Goal: Information Seeking & Learning: Find specific fact

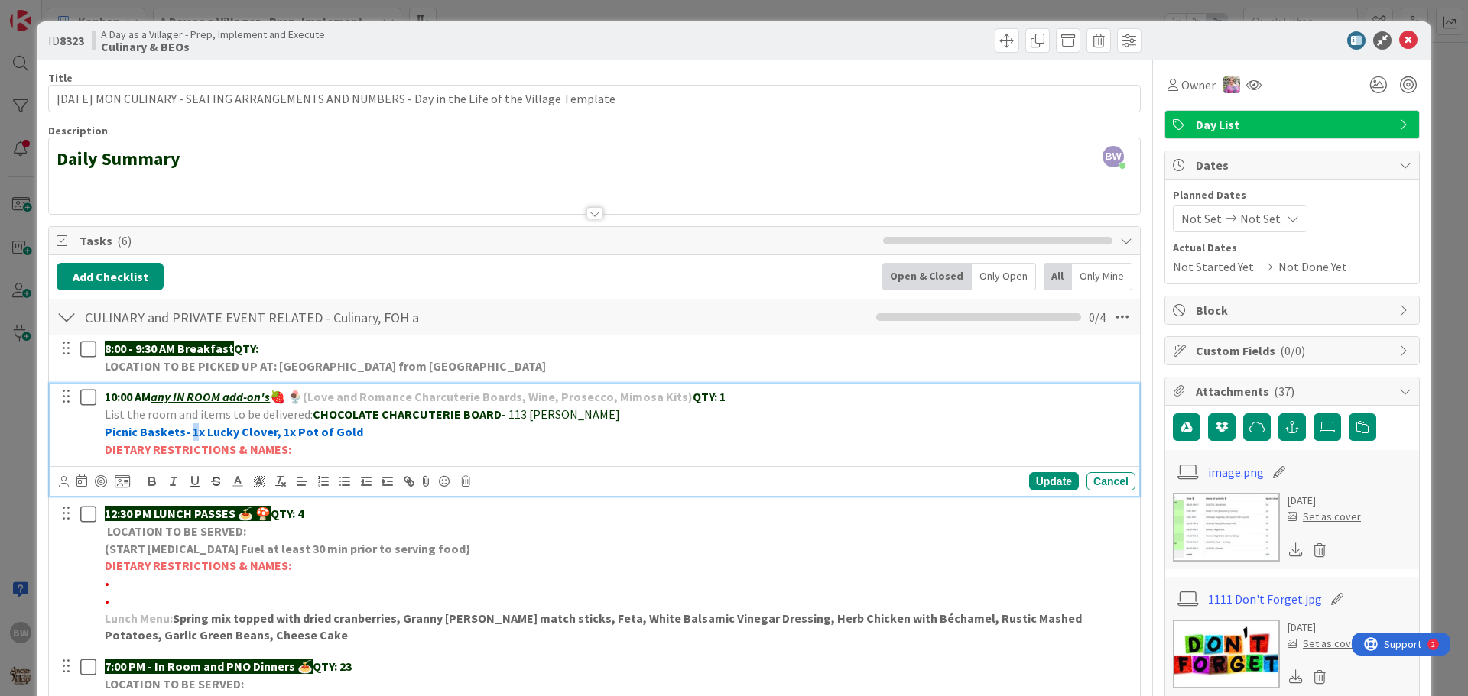
click at [188, 430] on strong "Picnic Baskets- 1x Lucky Clover, 1x Pot of Gold" at bounding box center [234, 431] width 258 height 15
click at [1031, 485] on div "Update" at bounding box center [1054, 481] width 50 height 18
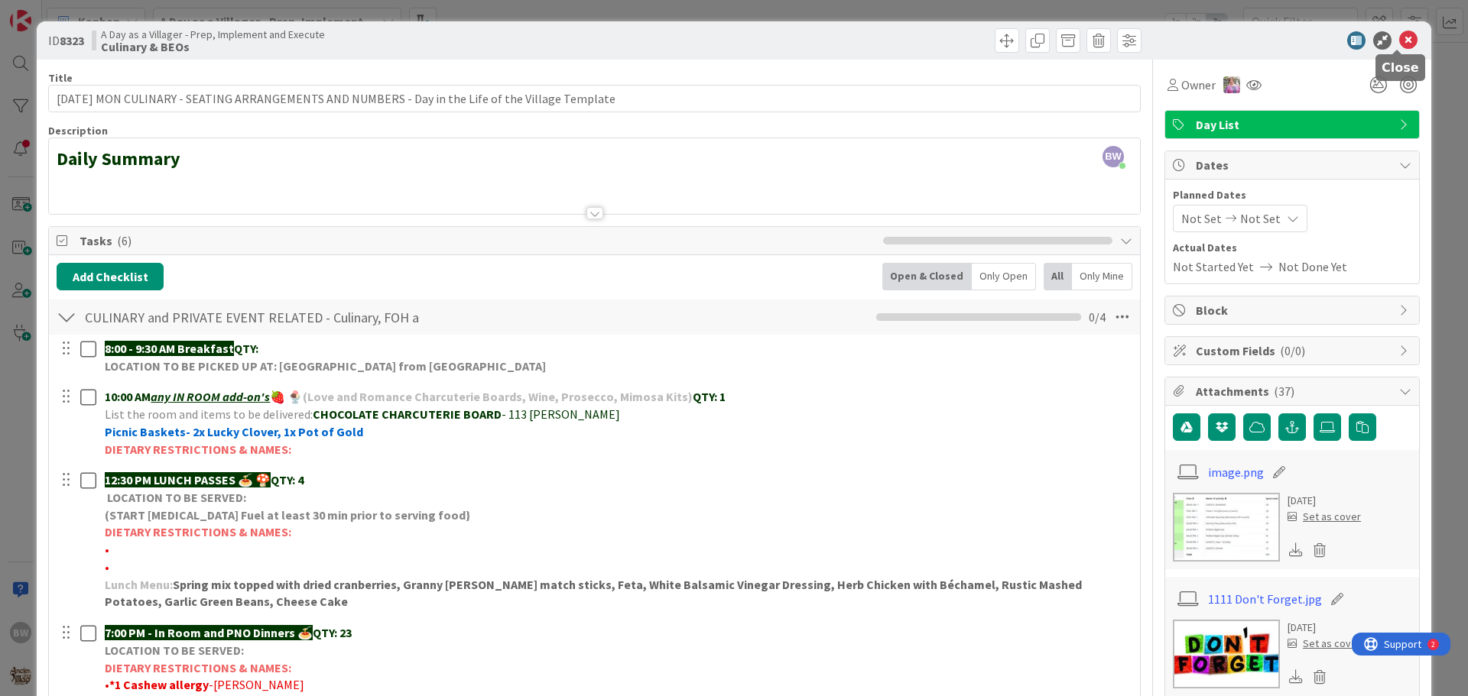
click at [1399, 37] on icon at bounding box center [1408, 40] width 18 height 18
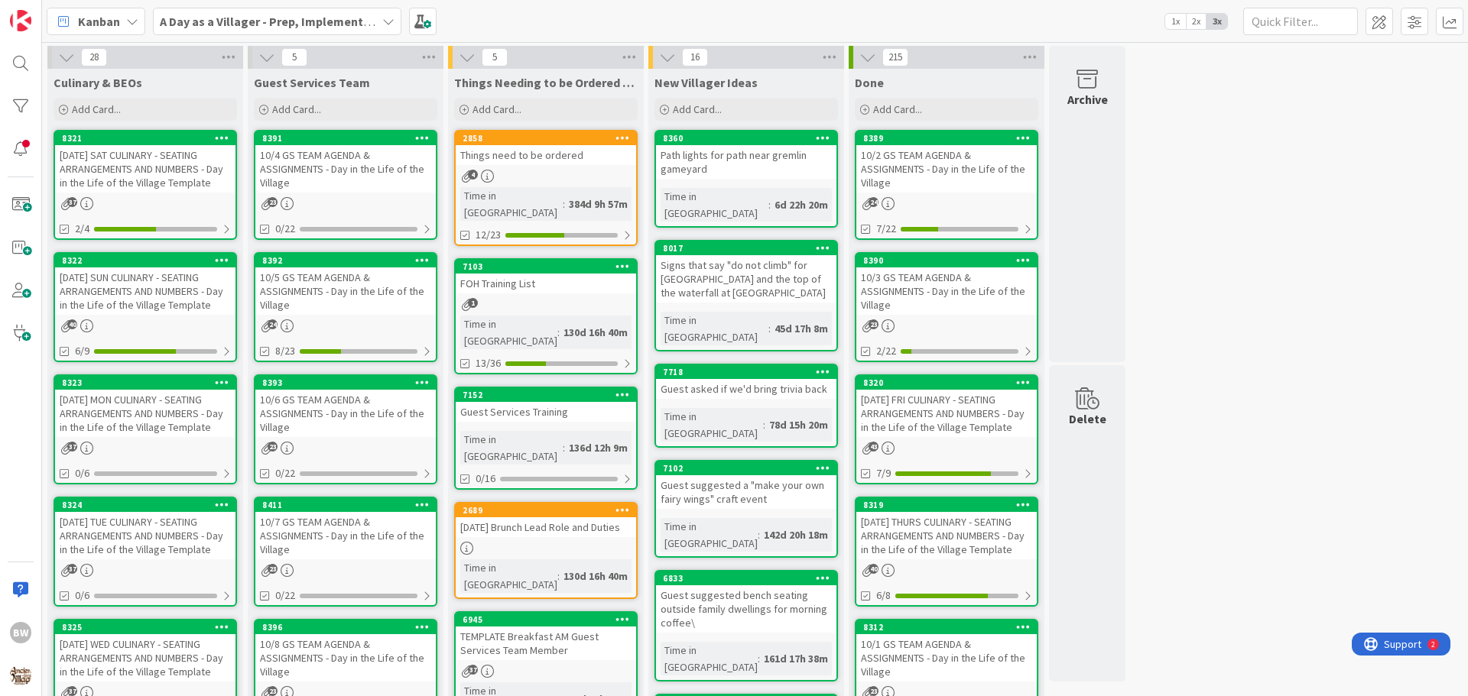
click at [382, 16] on icon at bounding box center [388, 21] width 12 height 12
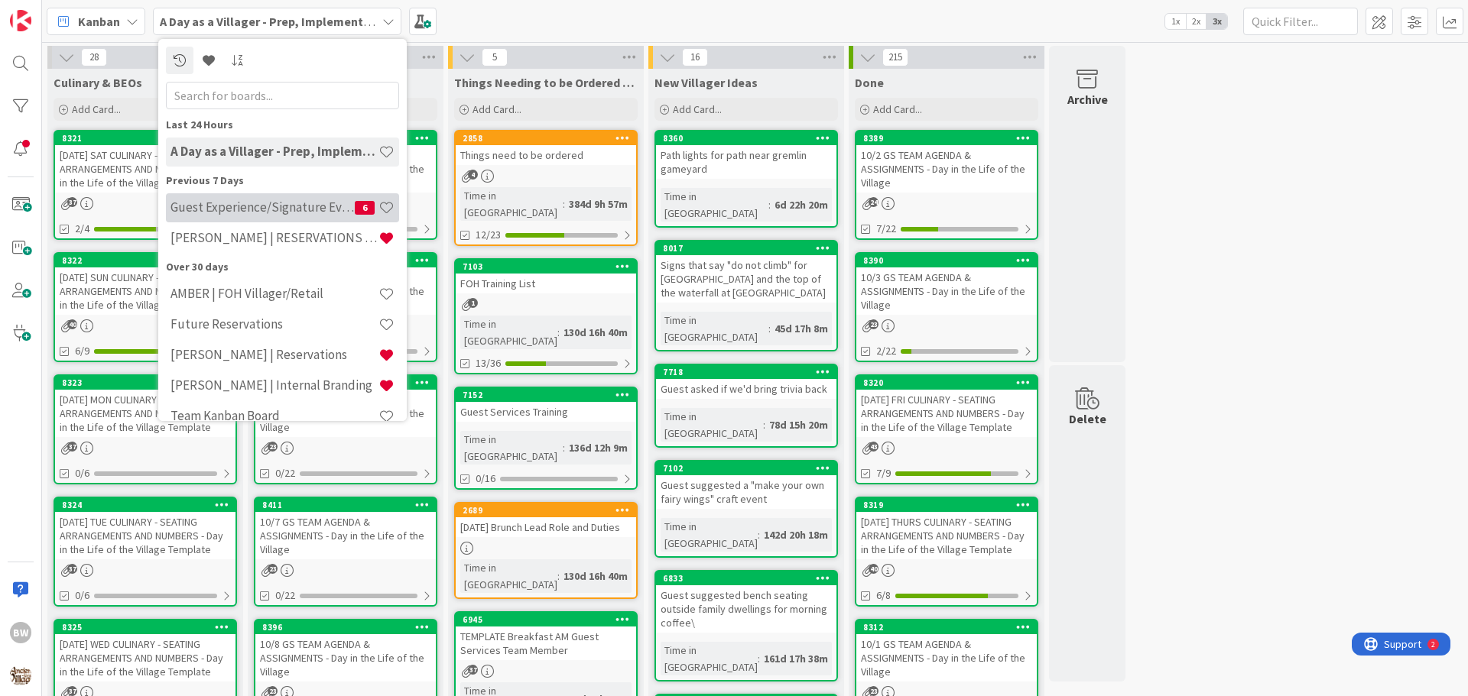
click at [224, 202] on h4 "Guest Experience/Signature Events" at bounding box center [262, 206] width 184 height 15
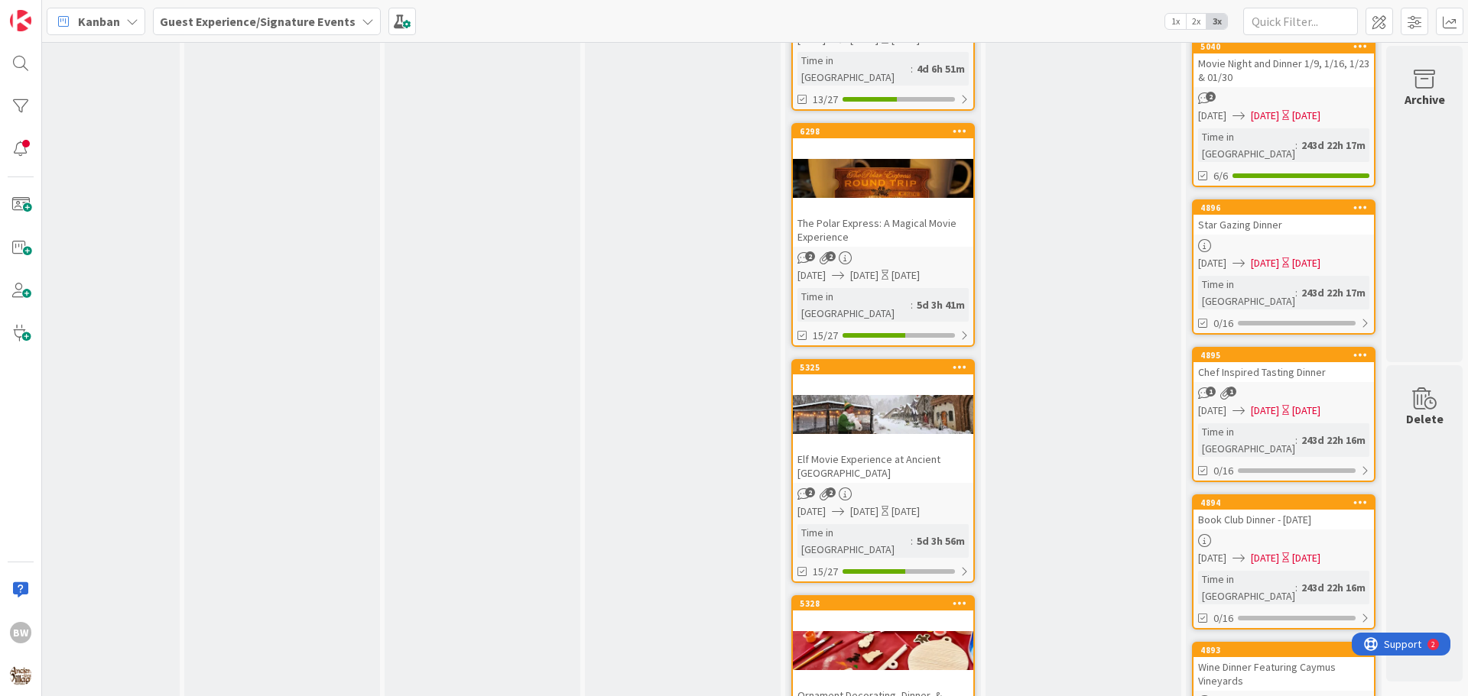
scroll to position [764, 676]
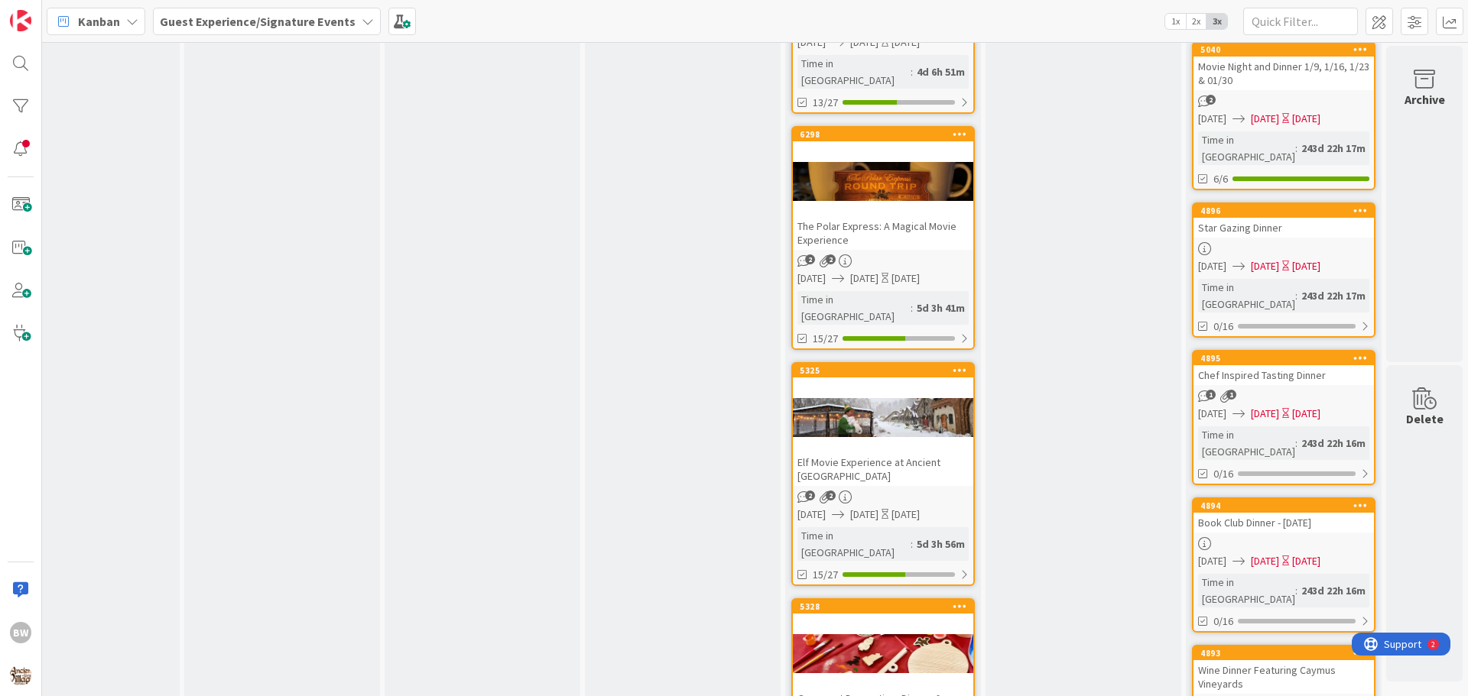
click at [846, 384] on div at bounding box center [883, 418] width 180 height 69
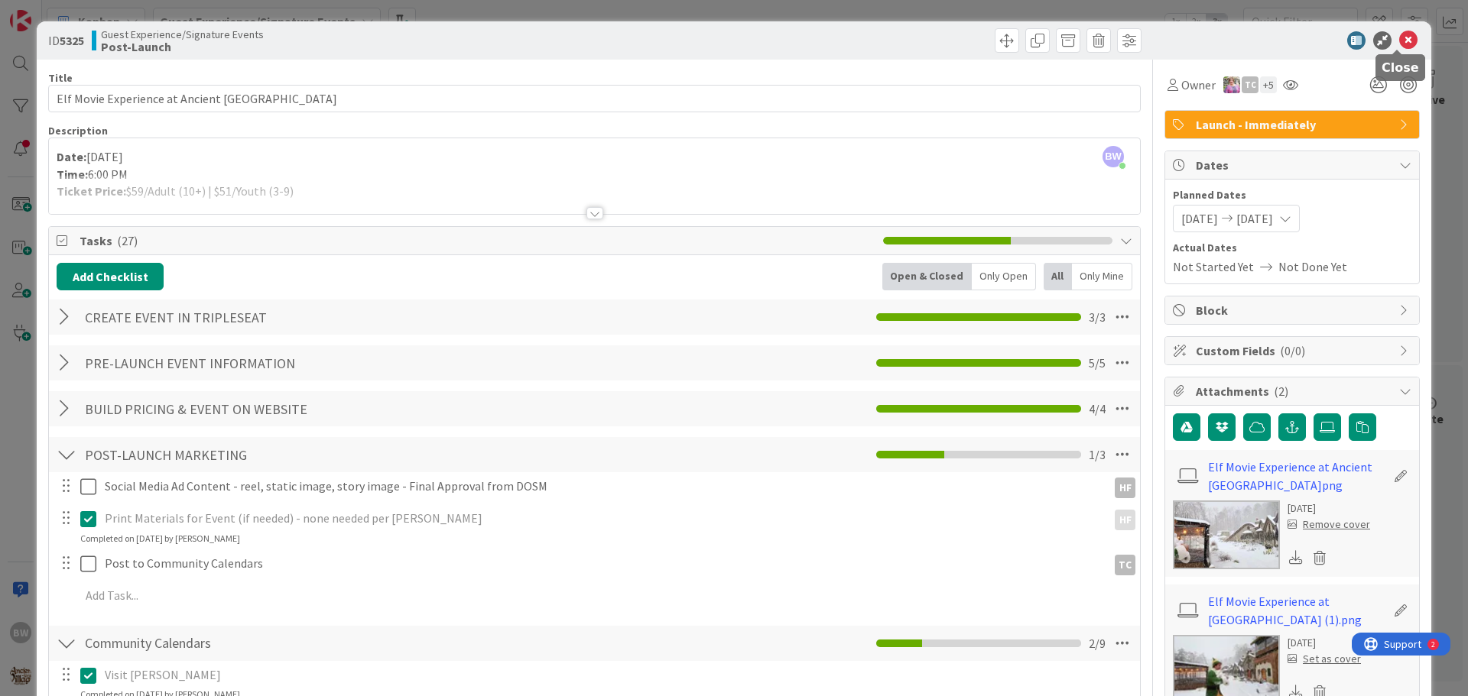
click at [1399, 40] on icon at bounding box center [1408, 40] width 18 height 18
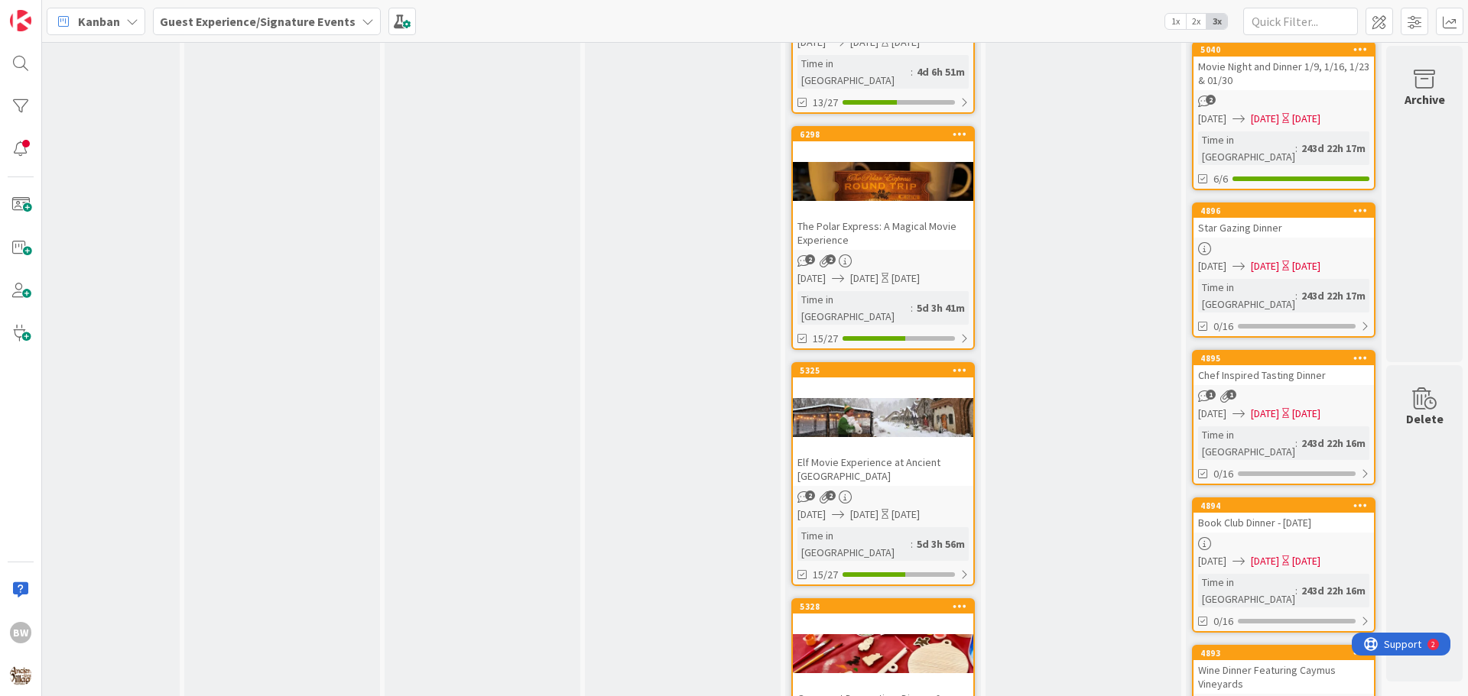
click at [822, 164] on div at bounding box center [883, 182] width 180 height 69
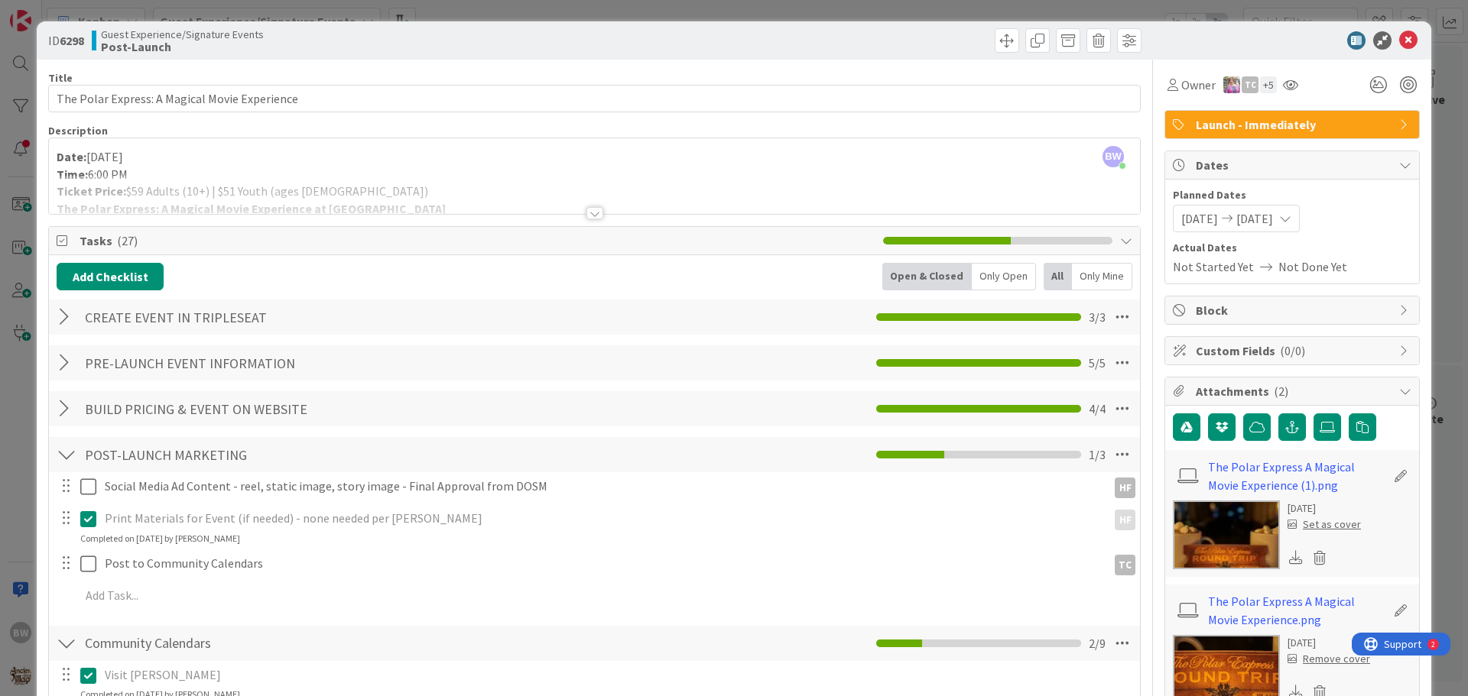
drag, startPoint x: 1390, startPoint y: 102, endPoint x: 1406, endPoint y: 144, distance: 45.3
drag, startPoint x: 1406, startPoint y: 144, endPoint x: 1400, endPoint y: 39, distance: 104.9
click at [1400, 39] on icon at bounding box center [1408, 40] width 18 height 18
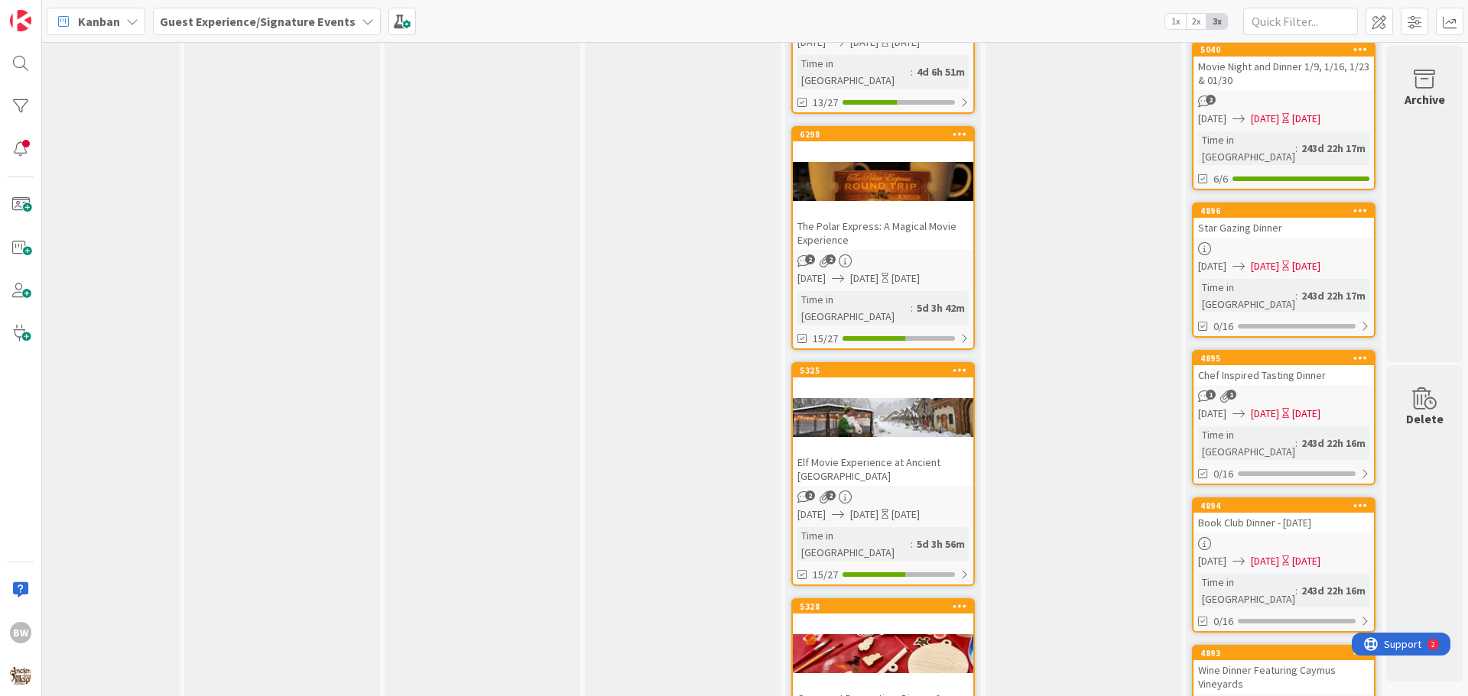
click at [855, 149] on div at bounding box center [883, 182] width 180 height 69
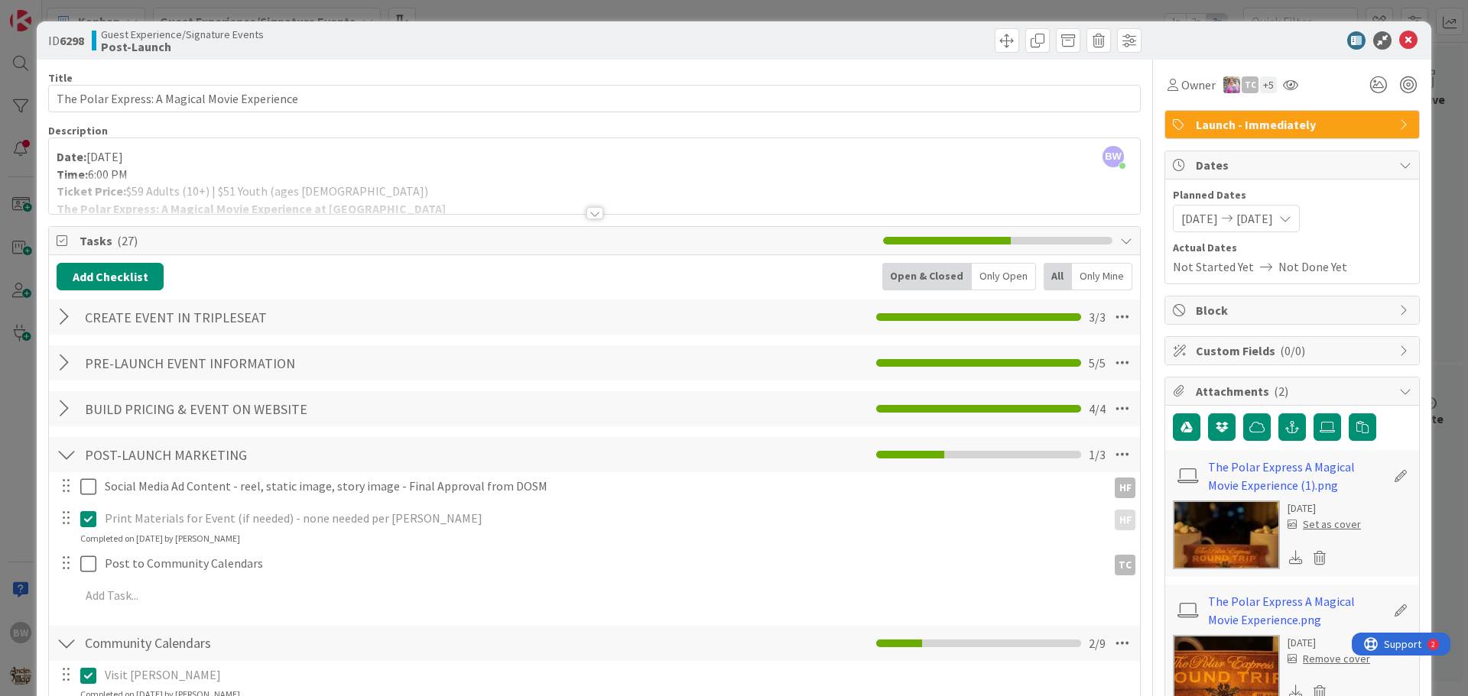
drag, startPoint x: 1430, startPoint y: 59, endPoint x: 1415, endPoint y: 66, distance: 17.1
drag, startPoint x: 1415, startPoint y: 66, endPoint x: 1399, endPoint y: 41, distance: 30.5
click at [1399, 41] on icon at bounding box center [1408, 40] width 18 height 18
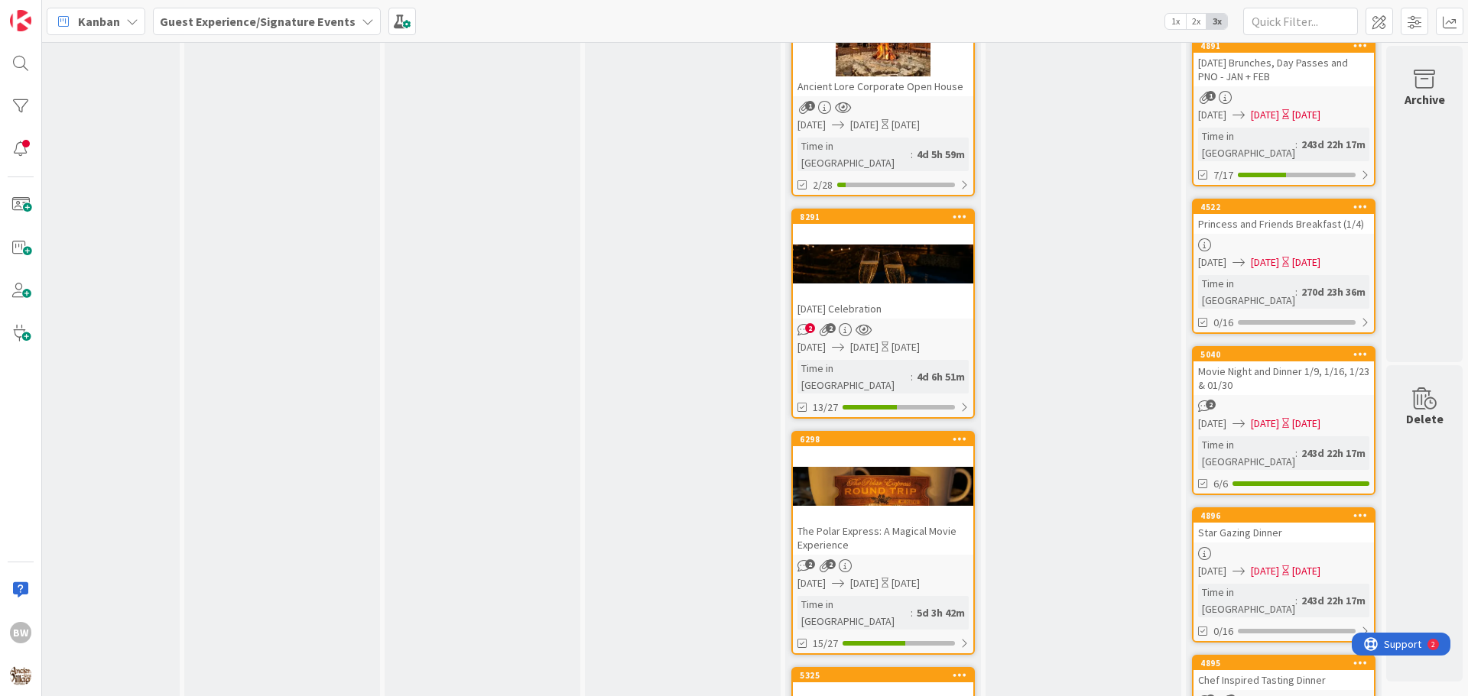
scroll to position [459, 676]
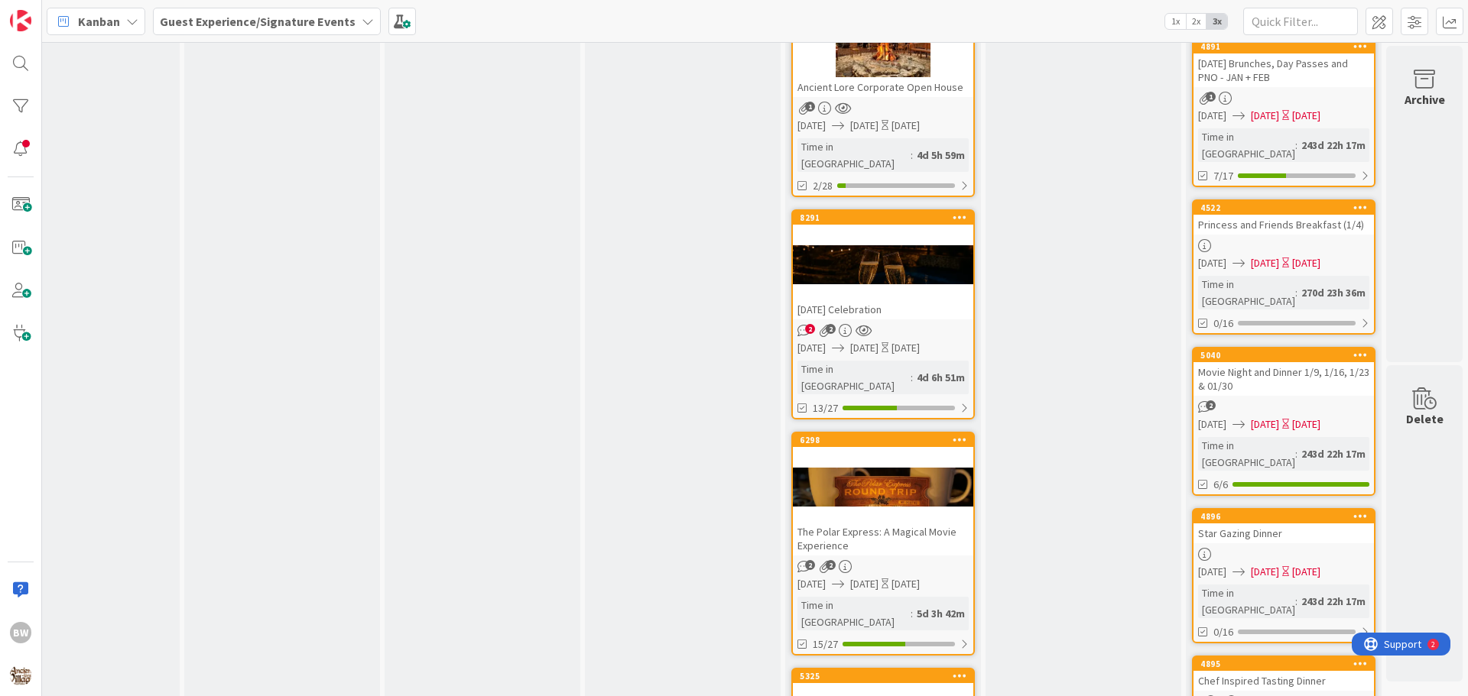
click at [867, 453] on div at bounding box center [883, 487] width 180 height 69
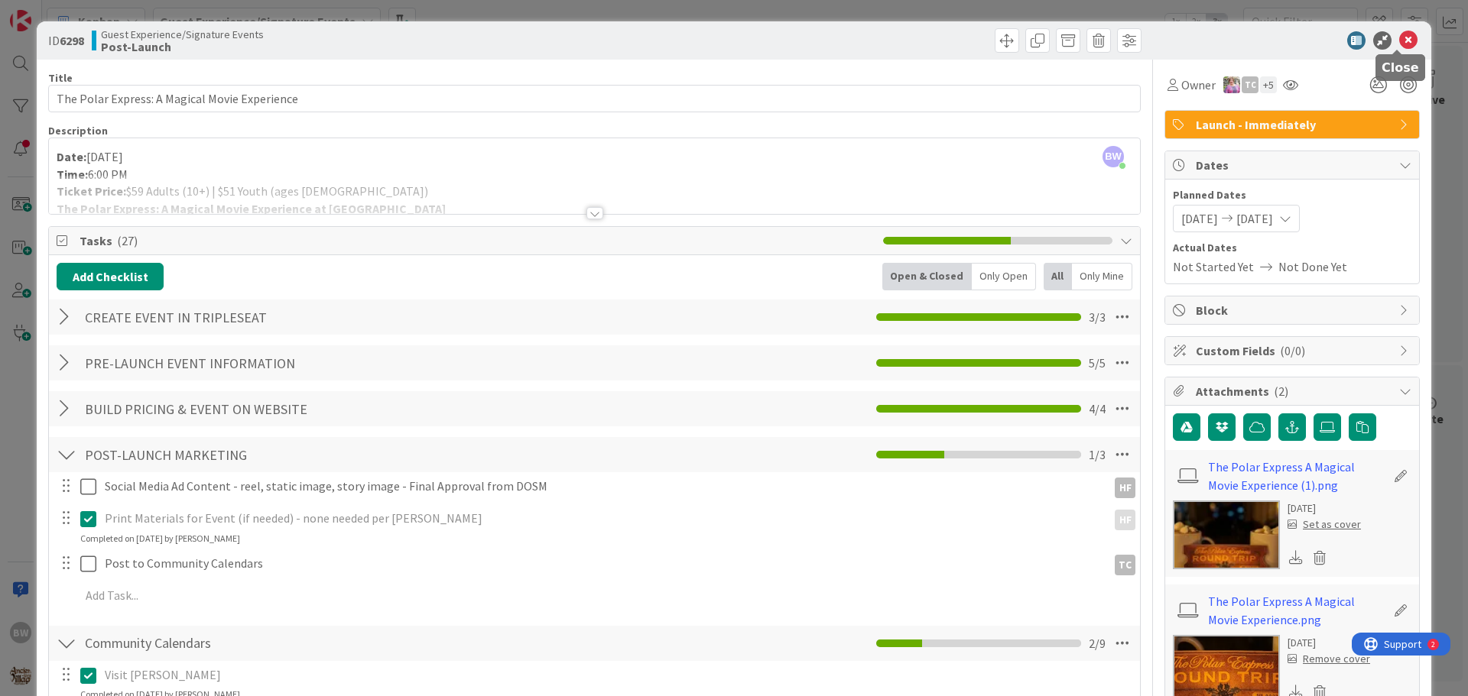
click at [1399, 38] on icon at bounding box center [1408, 40] width 18 height 18
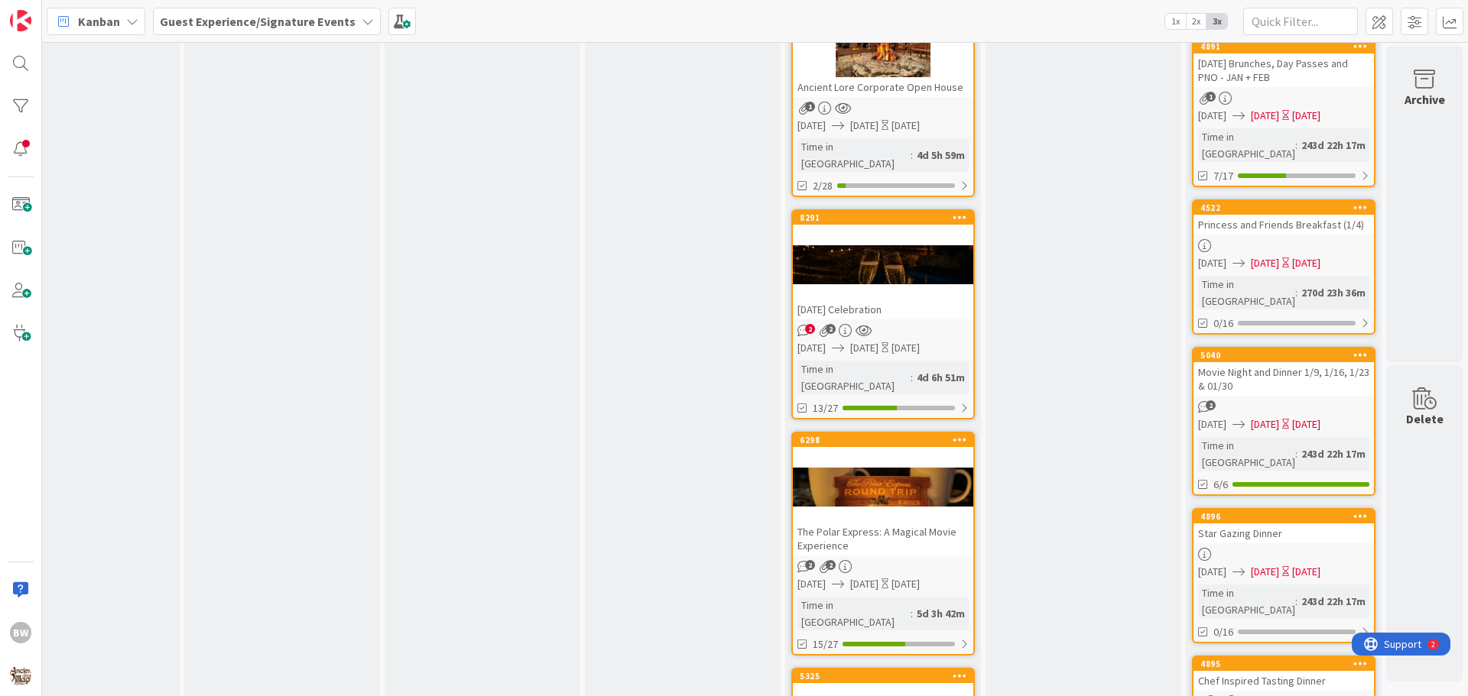
click at [844, 238] on div at bounding box center [883, 265] width 180 height 69
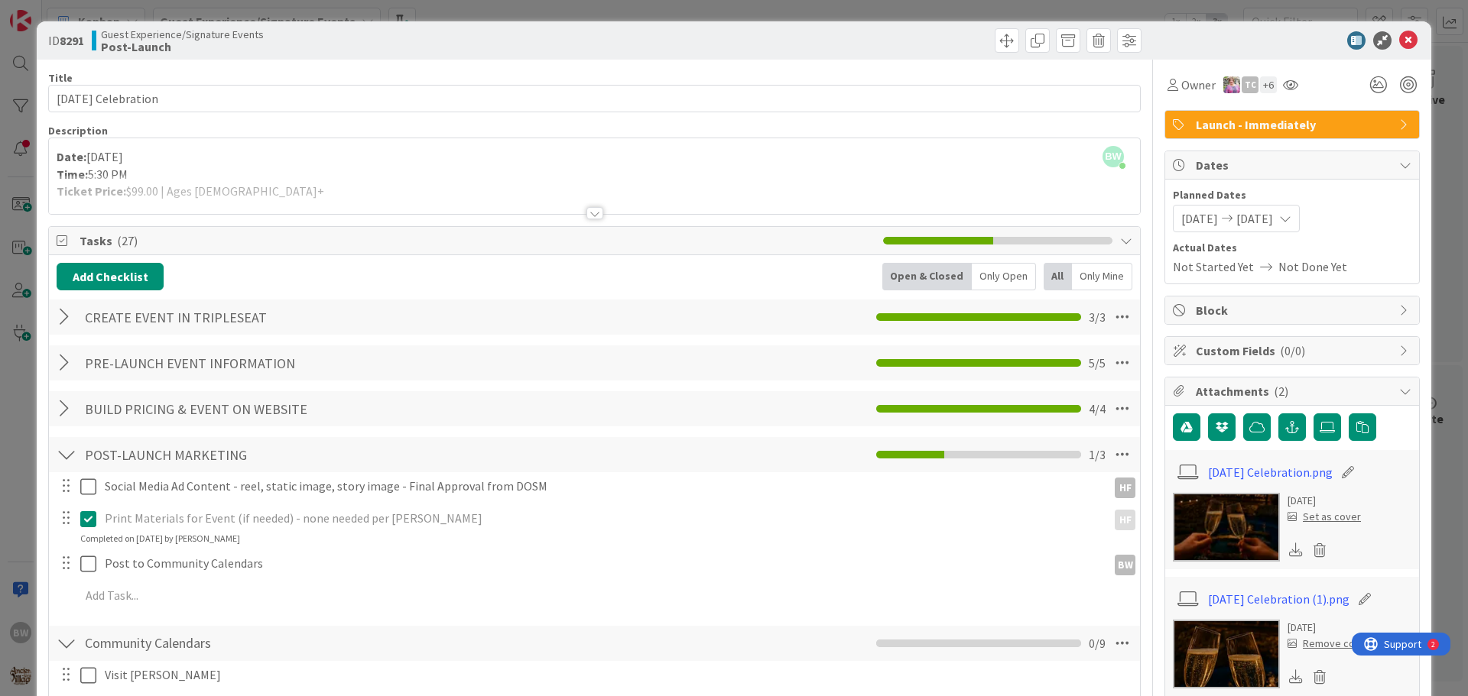
click at [590, 216] on div at bounding box center [594, 213] width 17 height 12
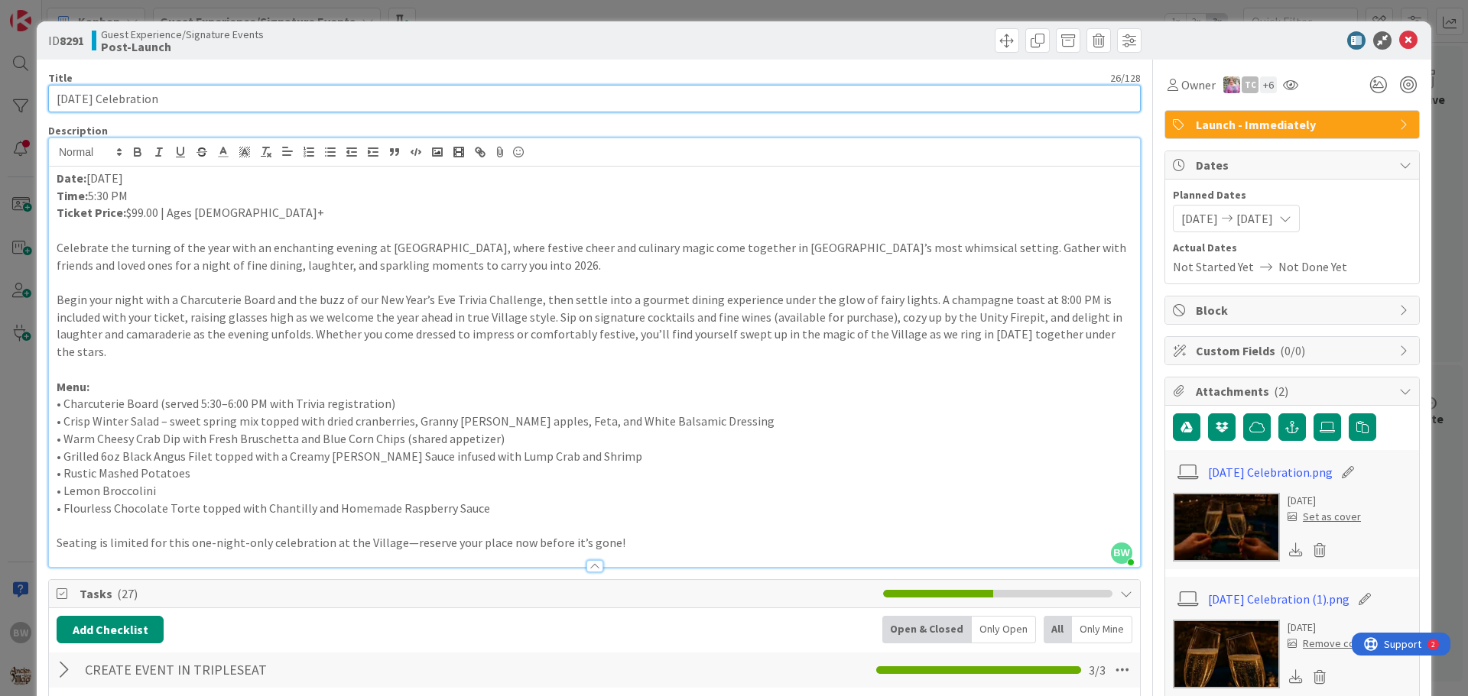
drag, startPoint x: 196, startPoint y: 96, endPoint x: 48, endPoint y: 103, distance: 147.7
click at [48, 103] on input "[DATE] Celebration" at bounding box center [594, 99] width 1092 height 28
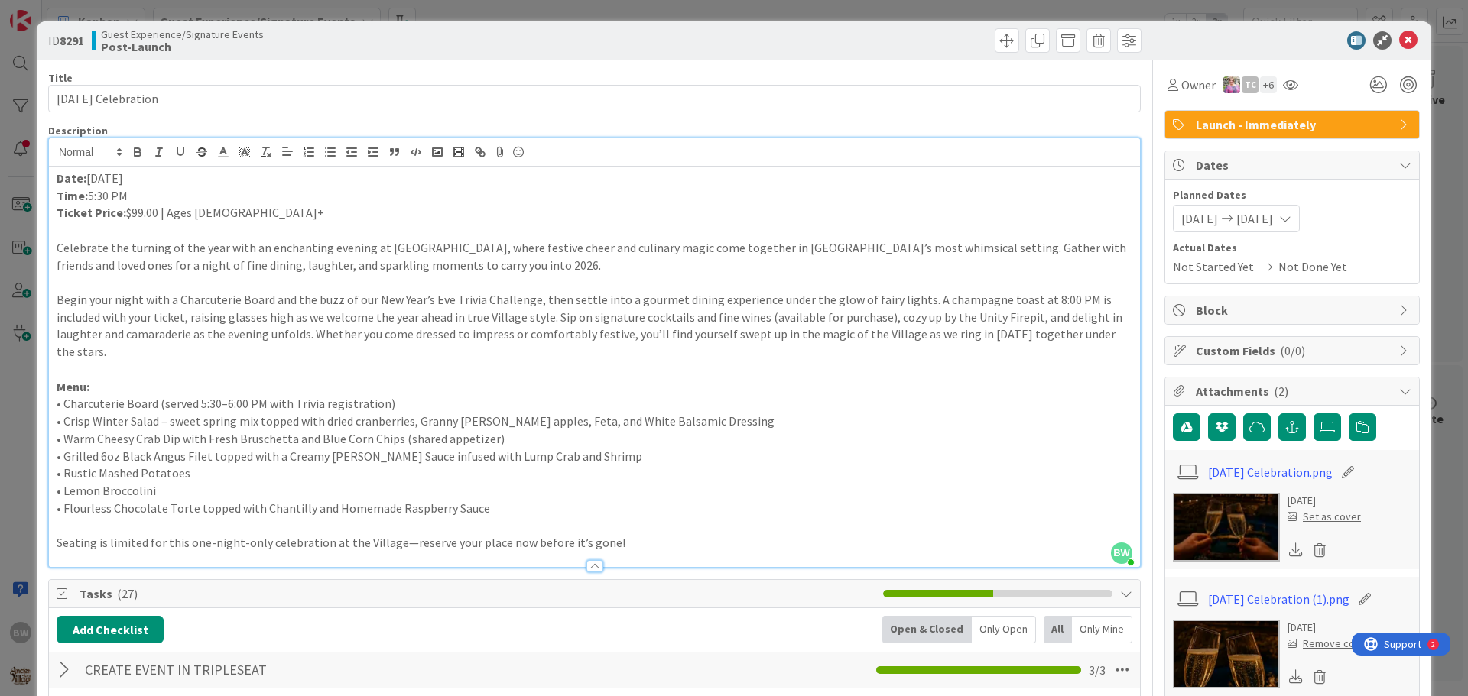
drag, startPoint x: 47, startPoint y: 242, endPoint x: 224, endPoint y: 348, distance: 206.7
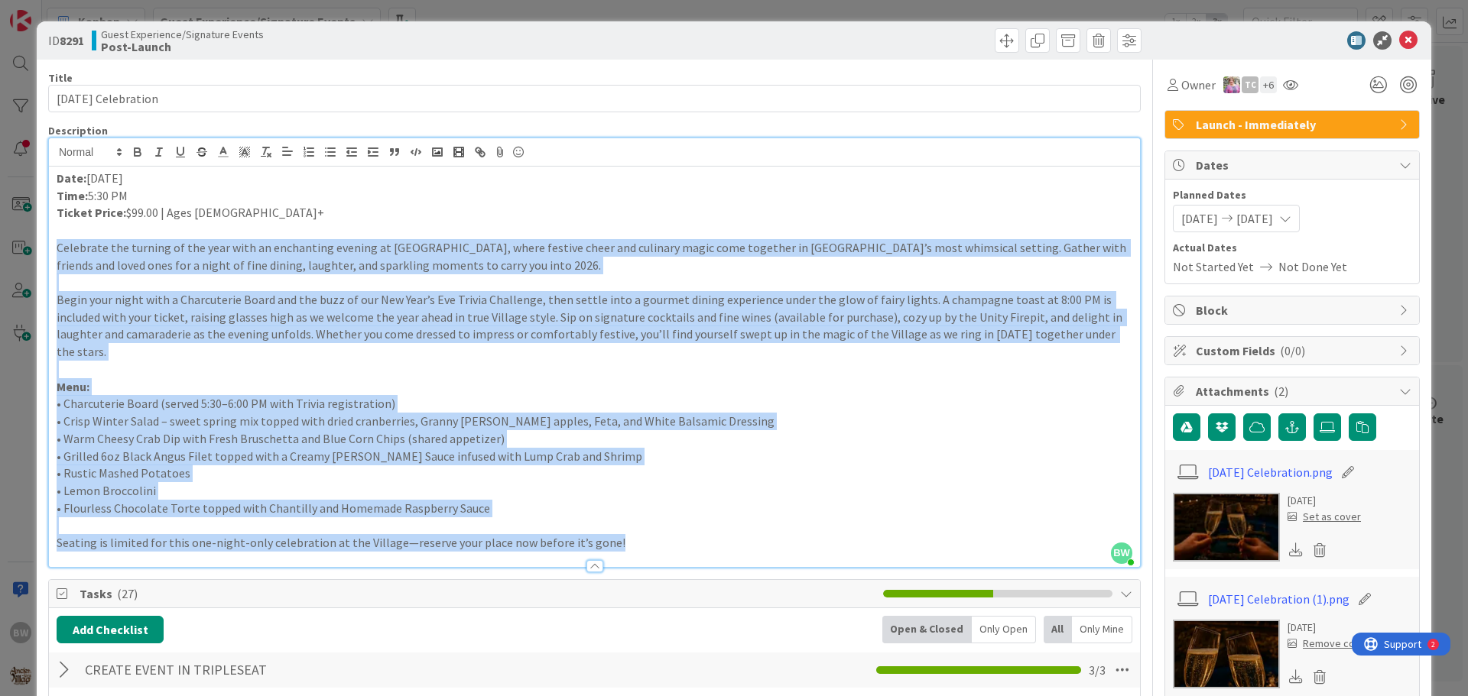
drag, startPoint x: 611, startPoint y: 524, endPoint x: 54, endPoint y: 248, distance: 622.5
click at [54, 248] on div "Date: [DATE] Time: 5:30 PM Ticket Price: $99.00 | Ages [DEMOGRAPHIC_DATA]+ Cele…" at bounding box center [594, 367] width 1091 height 401
copy div "Loremipsu dol sitamet co adi elit sedd ei temporinci utlabor et Dolorem Aliq En…"
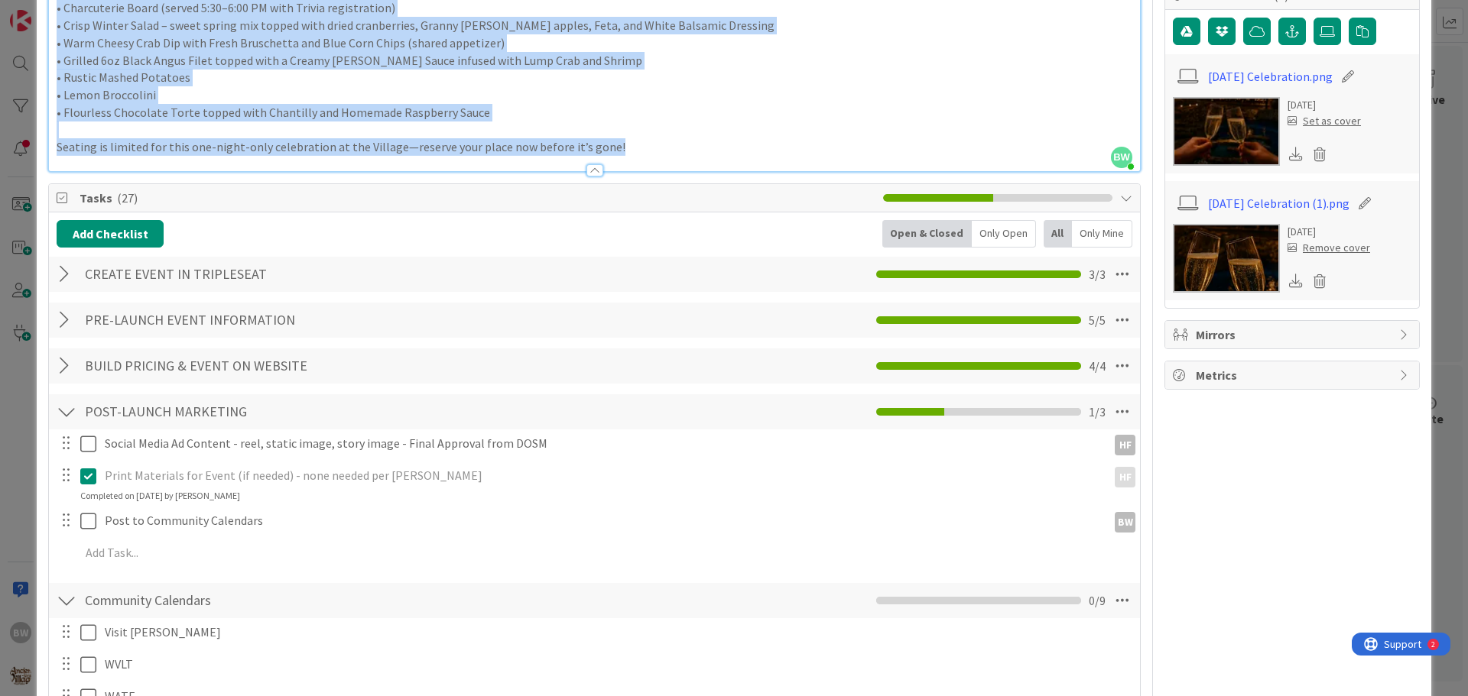
scroll to position [459, 0]
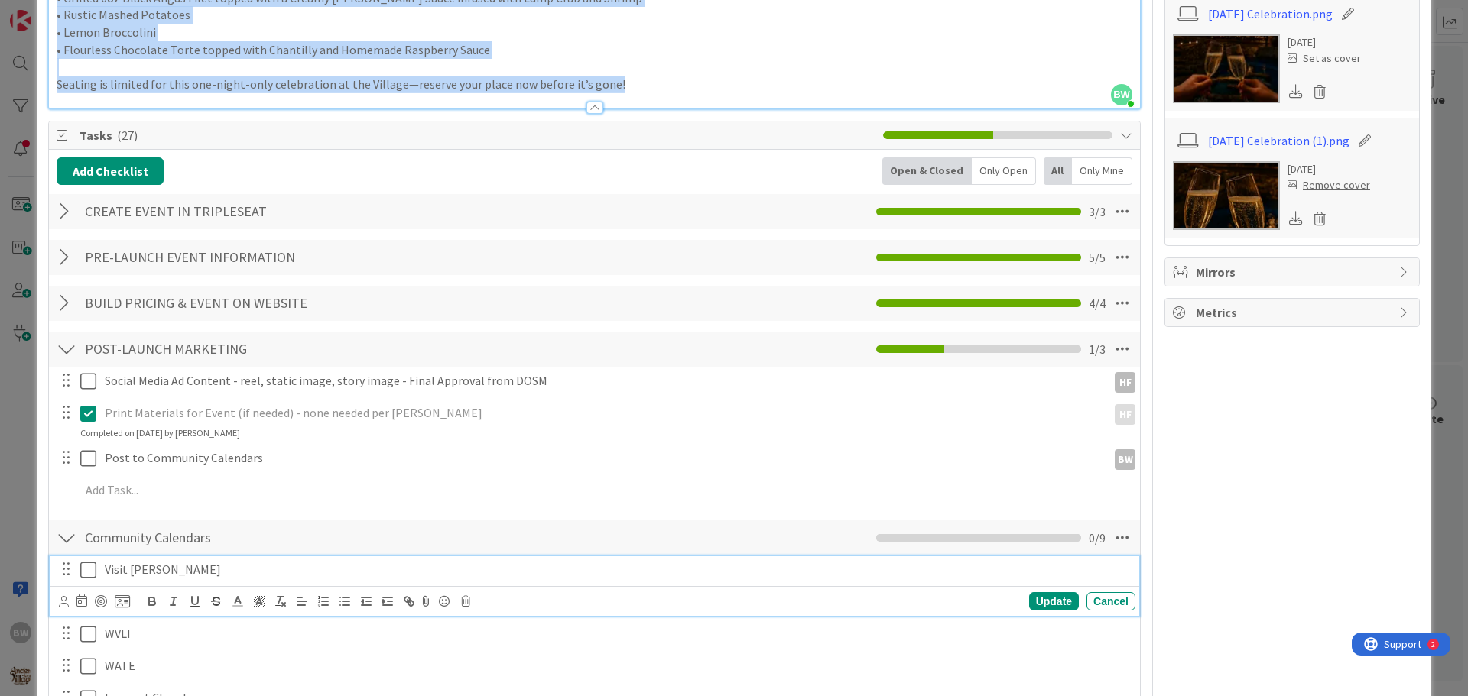
click at [89, 561] on icon at bounding box center [88, 570] width 16 height 18
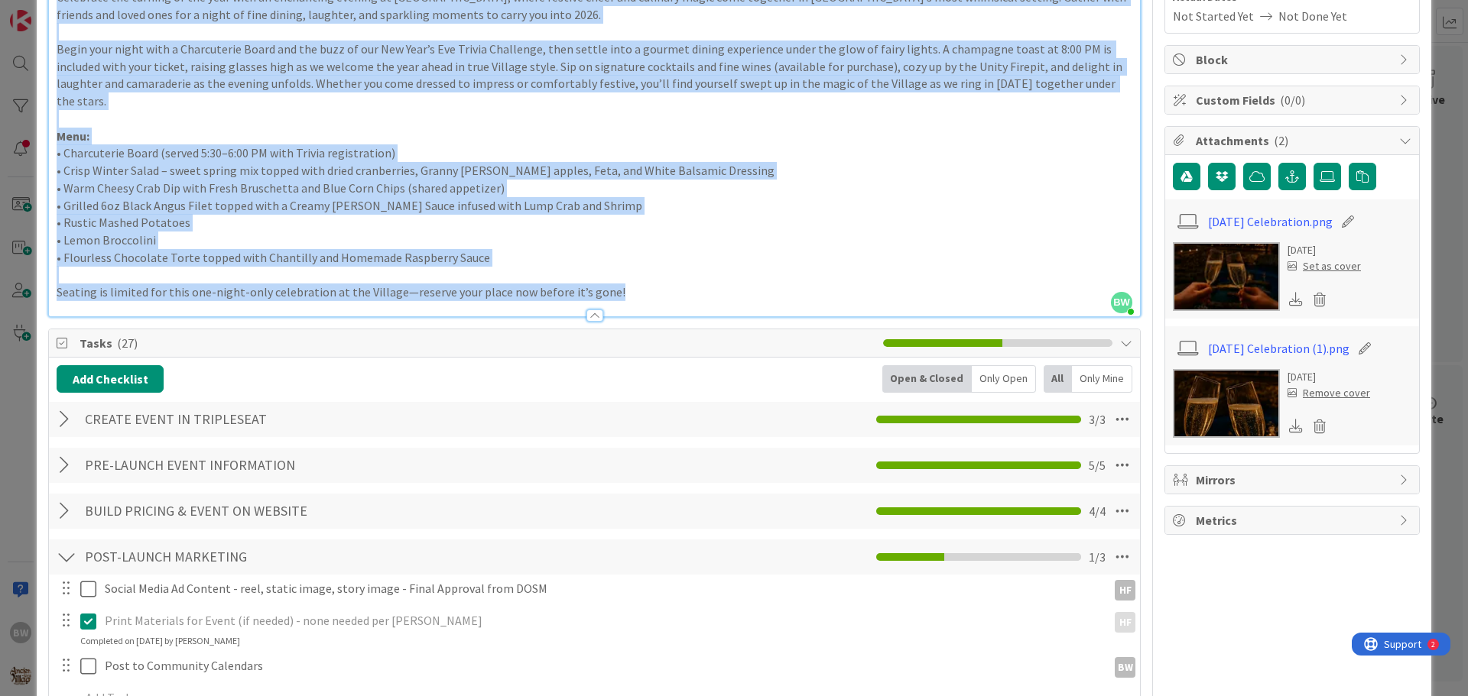
scroll to position [0, 0]
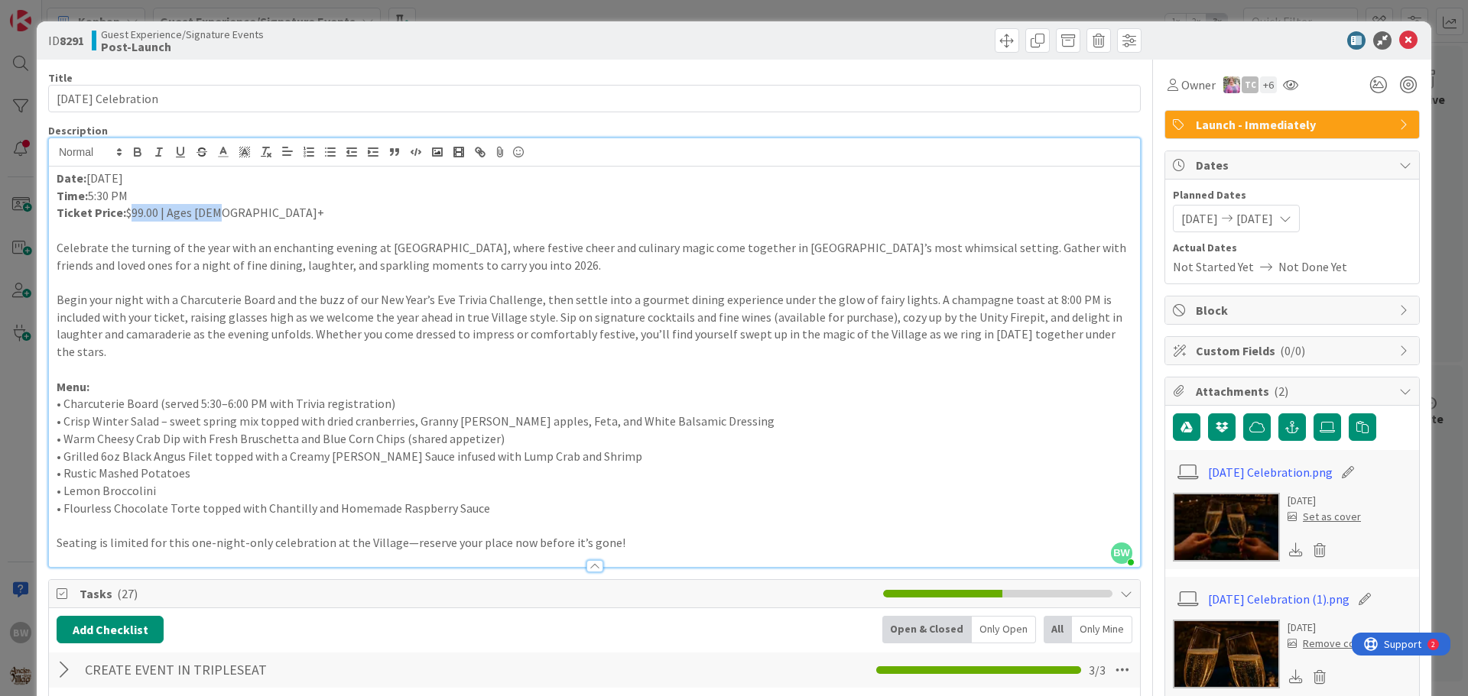
drag, startPoint x: 216, startPoint y: 210, endPoint x: 128, endPoint y: 212, distance: 88.7
click at [128, 212] on p "Ticket Price: $99.00 | Ages [DEMOGRAPHIC_DATA]+" at bounding box center [594, 213] width 1075 height 18
copy p "$99.00 | Ages [DEMOGRAPHIC_DATA]+"
click at [1400, 37] on icon at bounding box center [1408, 40] width 18 height 18
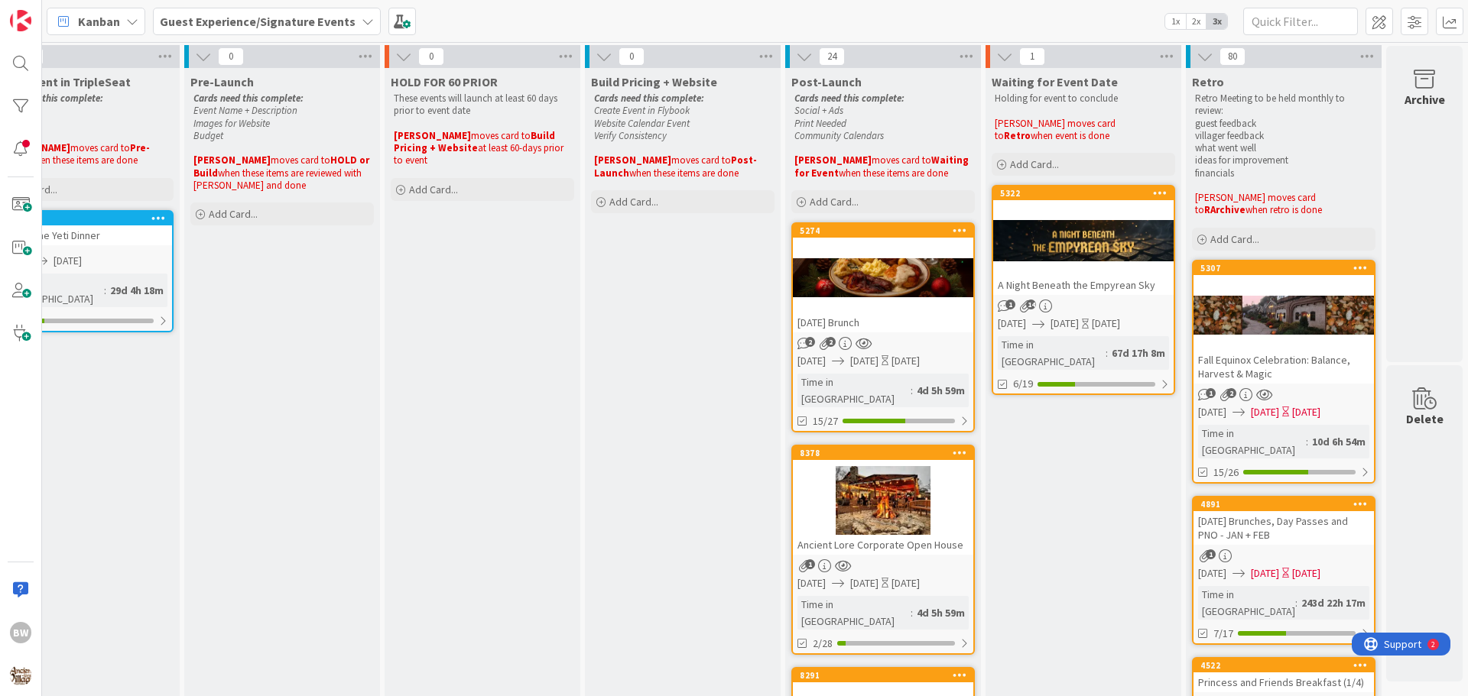
scroll to position [0, 676]
click at [956, 58] on icon at bounding box center [966, 57] width 20 height 23
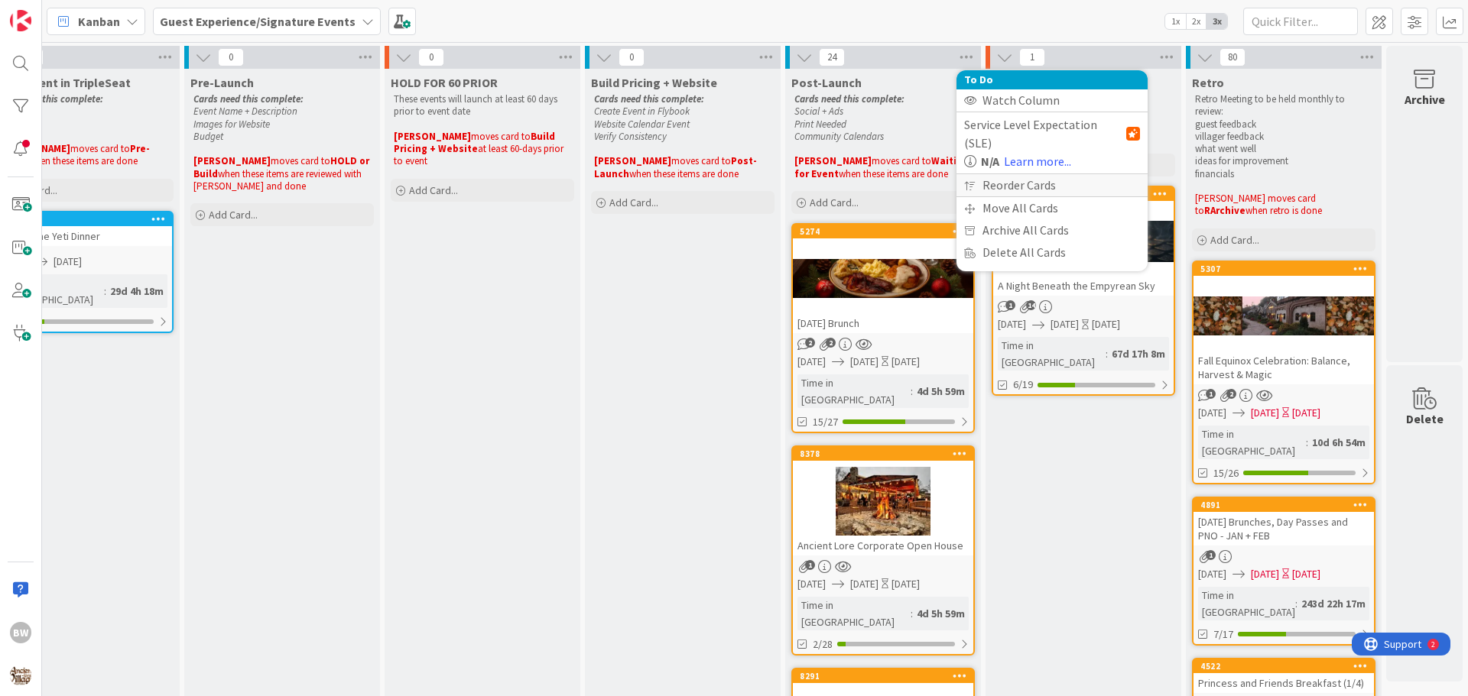
click at [994, 174] on div "Reorder Cards" at bounding box center [1051, 185] width 191 height 22
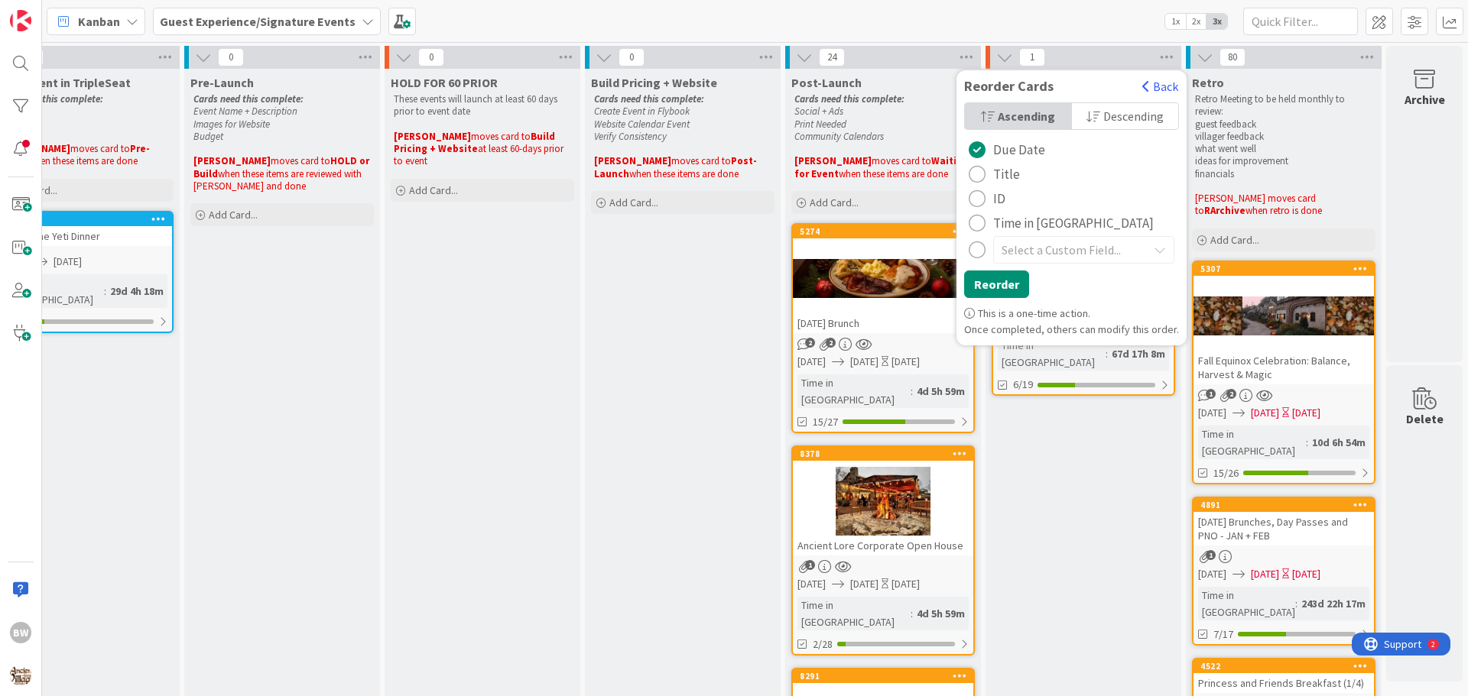
click at [968, 225] on div "radio" at bounding box center [976, 223] width 17 height 17
click at [977, 279] on button "Reorder" at bounding box center [996, 285] width 65 height 28
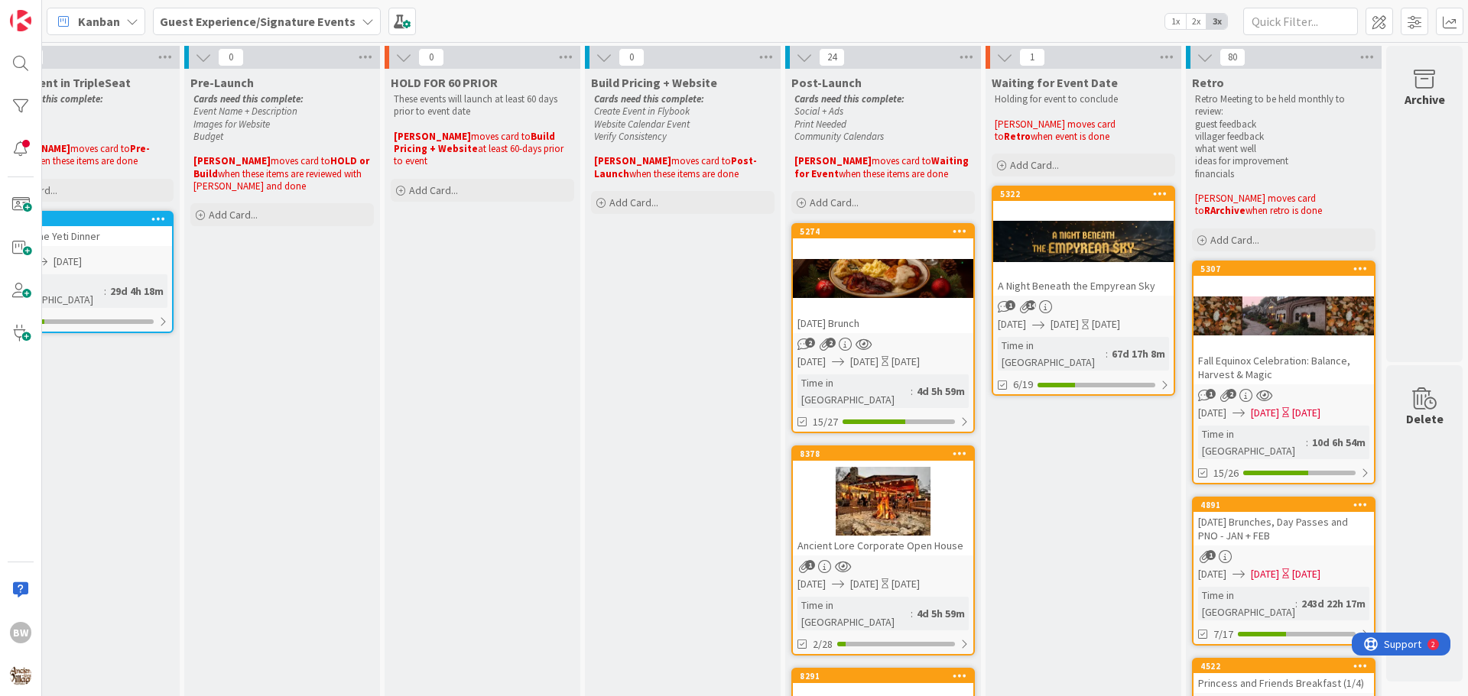
click at [861, 246] on div at bounding box center [883, 279] width 180 height 69
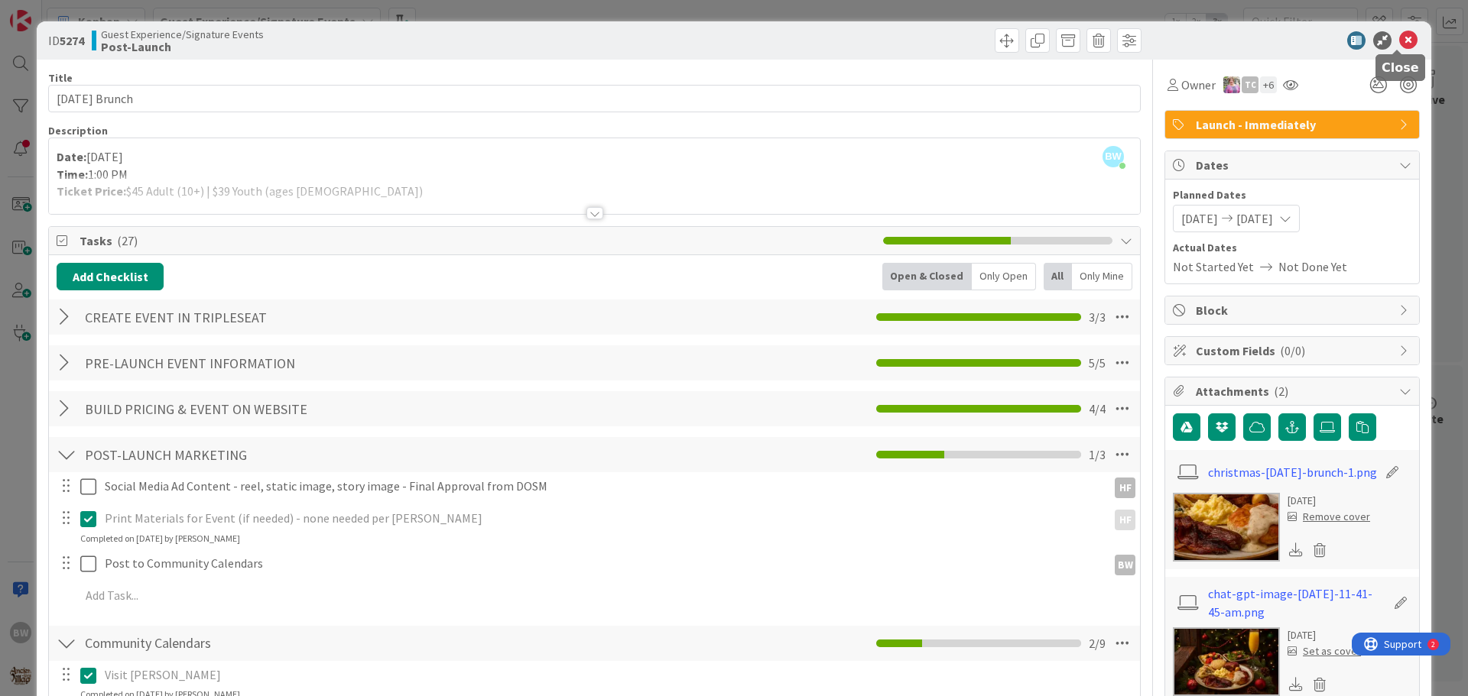
click at [1399, 37] on icon at bounding box center [1408, 40] width 18 height 18
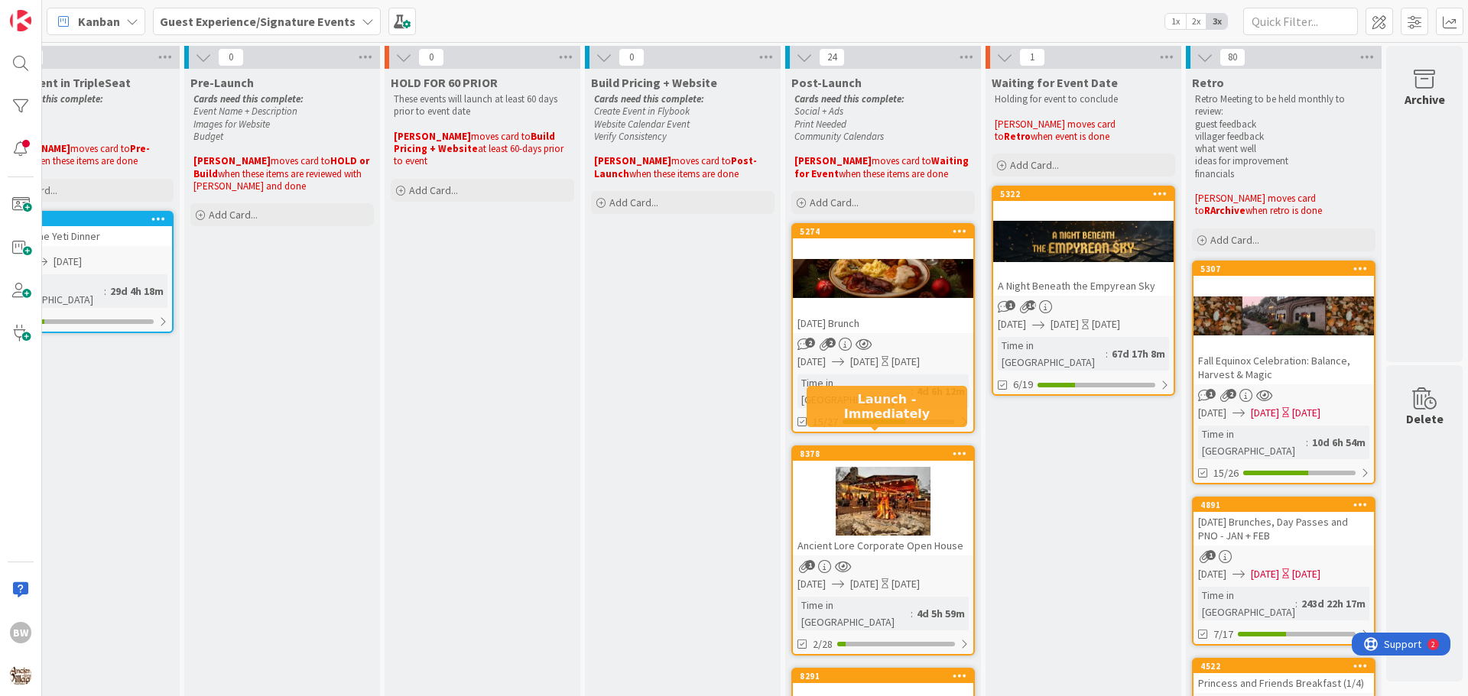
click at [871, 449] on div "8378" at bounding box center [887, 454] width 174 height 11
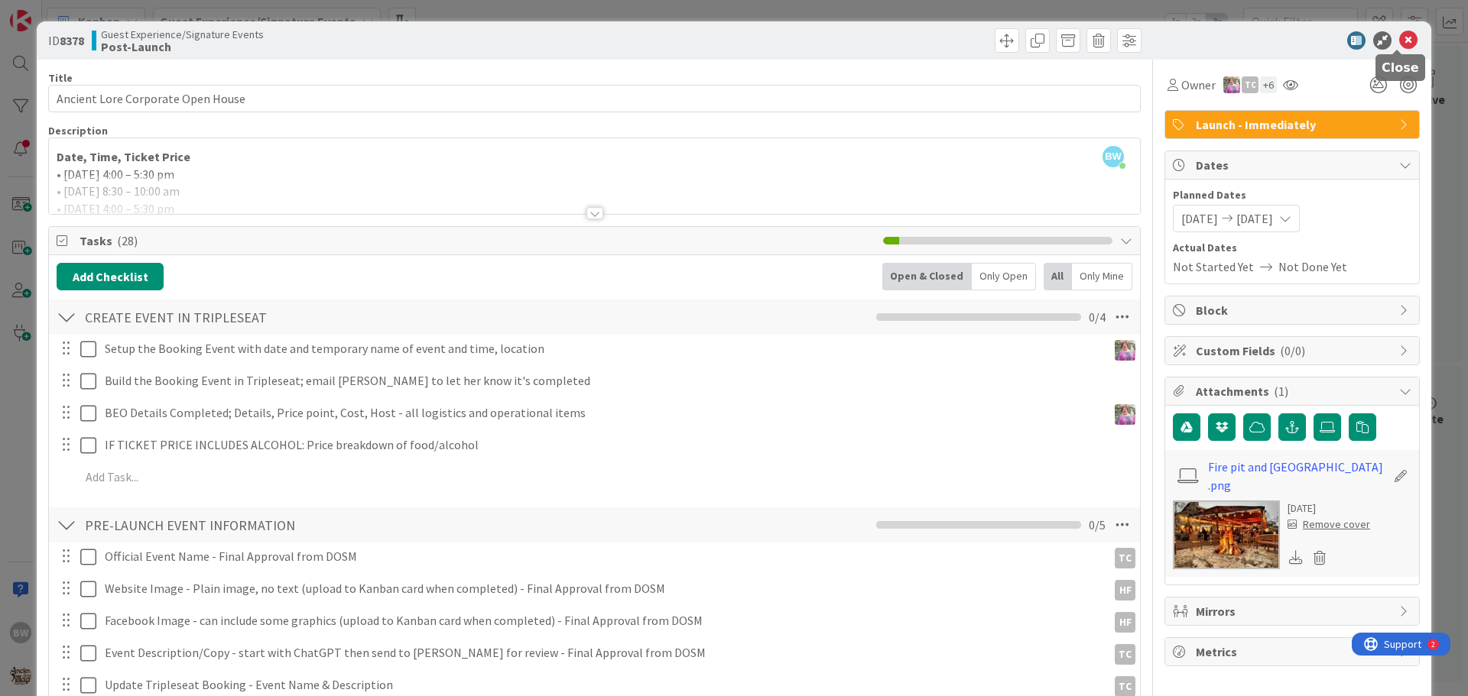
click at [1400, 39] on icon at bounding box center [1408, 40] width 18 height 18
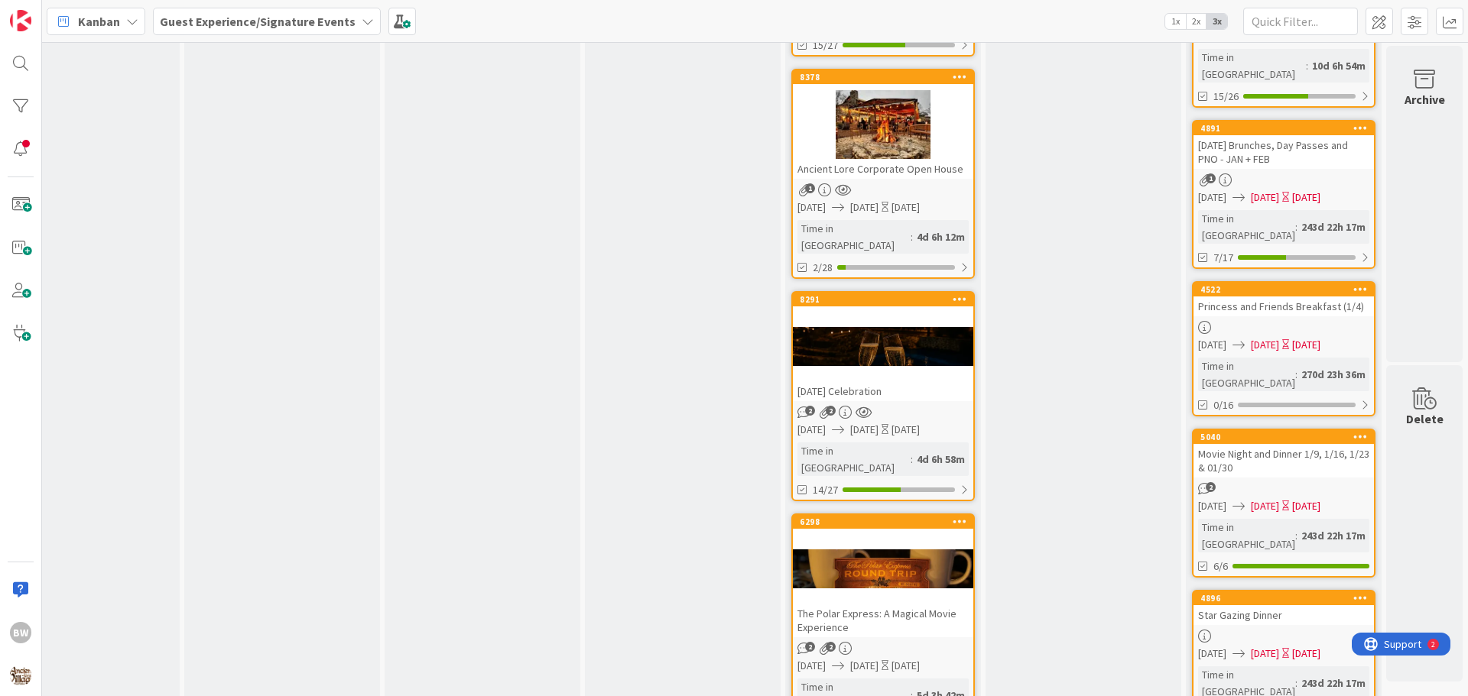
scroll to position [382, 676]
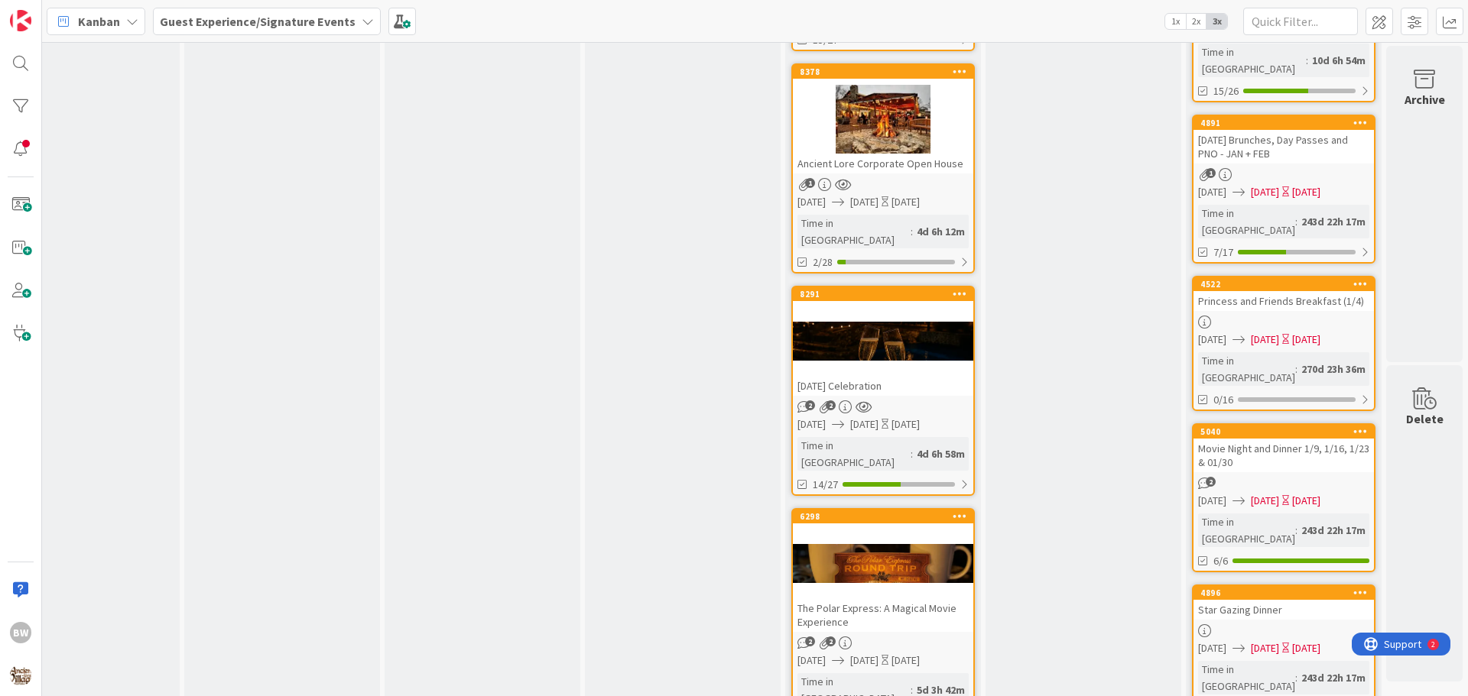
click at [889, 530] on div at bounding box center [883, 564] width 180 height 69
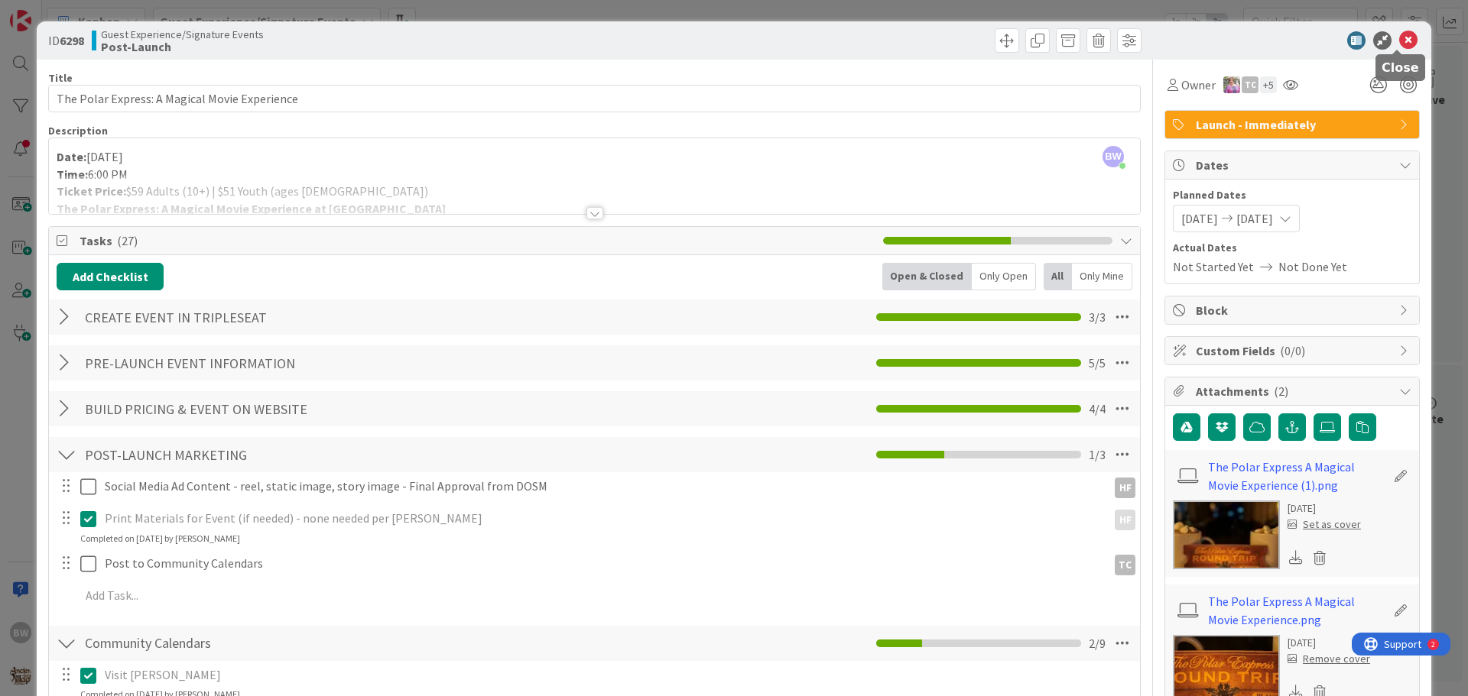
click at [1403, 44] on icon at bounding box center [1408, 40] width 18 height 18
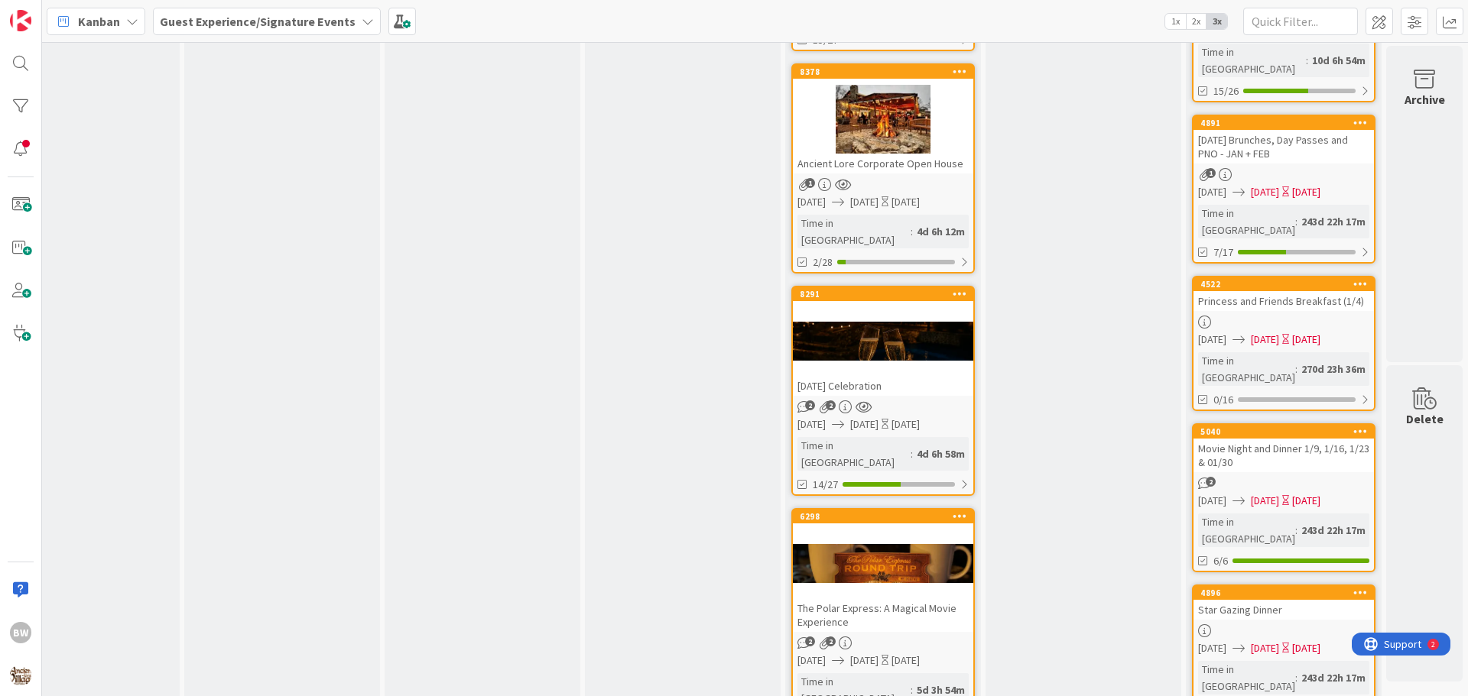
click at [878, 307] on div at bounding box center [883, 341] width 180 height 69
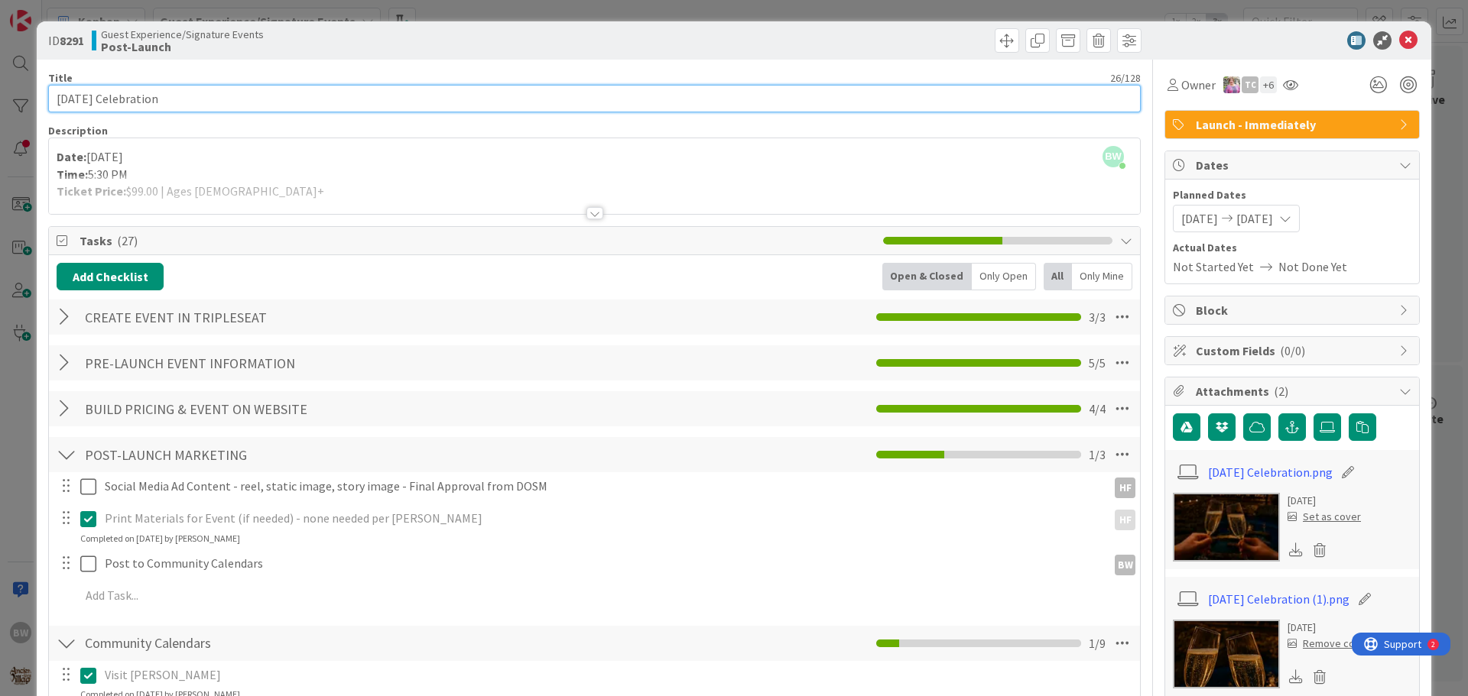
drag, startPoint x: 200, startPoint y: 97, endPoint x: 57, endPoint y: 98, distance: 142.9
click at [57, 98] on input "[DATE] Celebration" at bounding box center [594, 99] width 1092 height 28
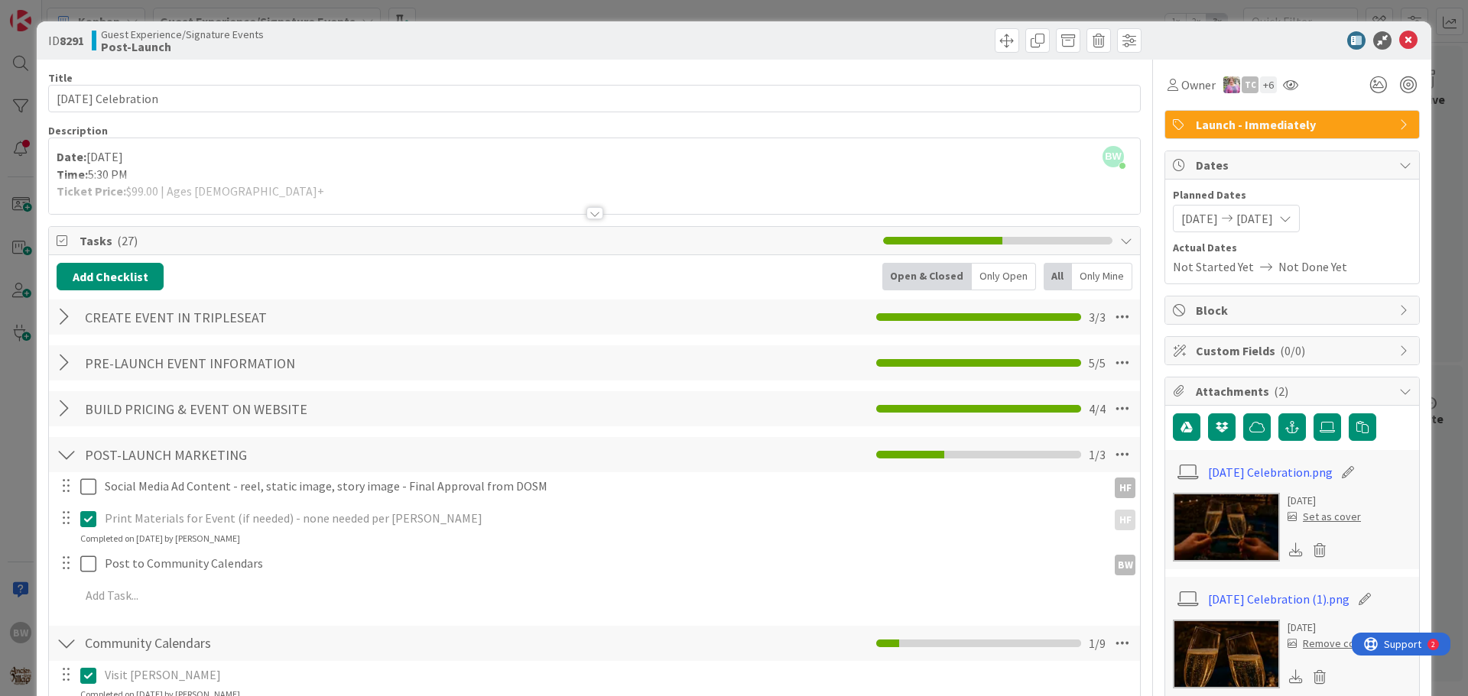
click at [586, 213] on div at bounding box center [594, 213] width 17 height 12
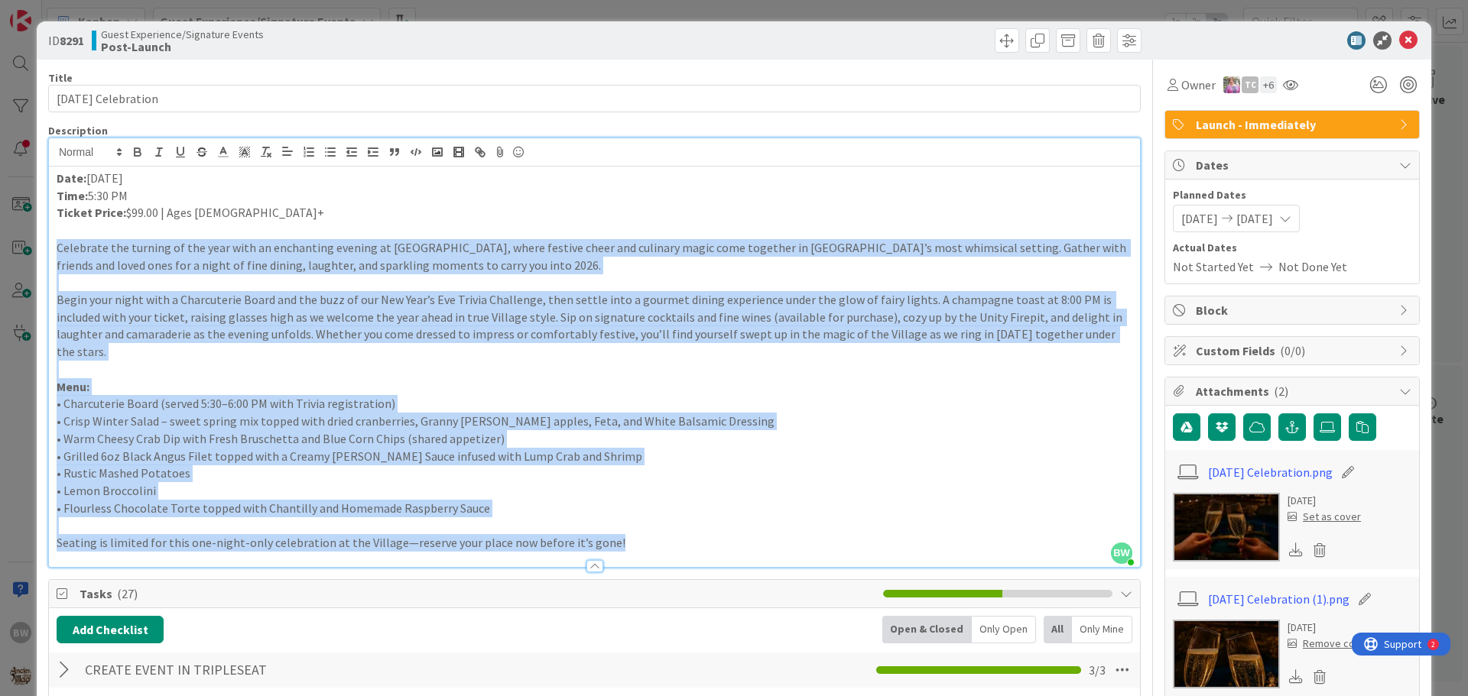
drag, startPoint x: 612, startPoint y: 520, endPoint x: 58, endPoint y: 240, distance: 620.8
click at [58, 240] on div "Date: [DATE] Time: 5:30 PM Ticket Price: $99.00 | Ages [DEMOGRAPHIC_DATA]+ Cele…" at bounding box center [594, 367] width 1091 height 401
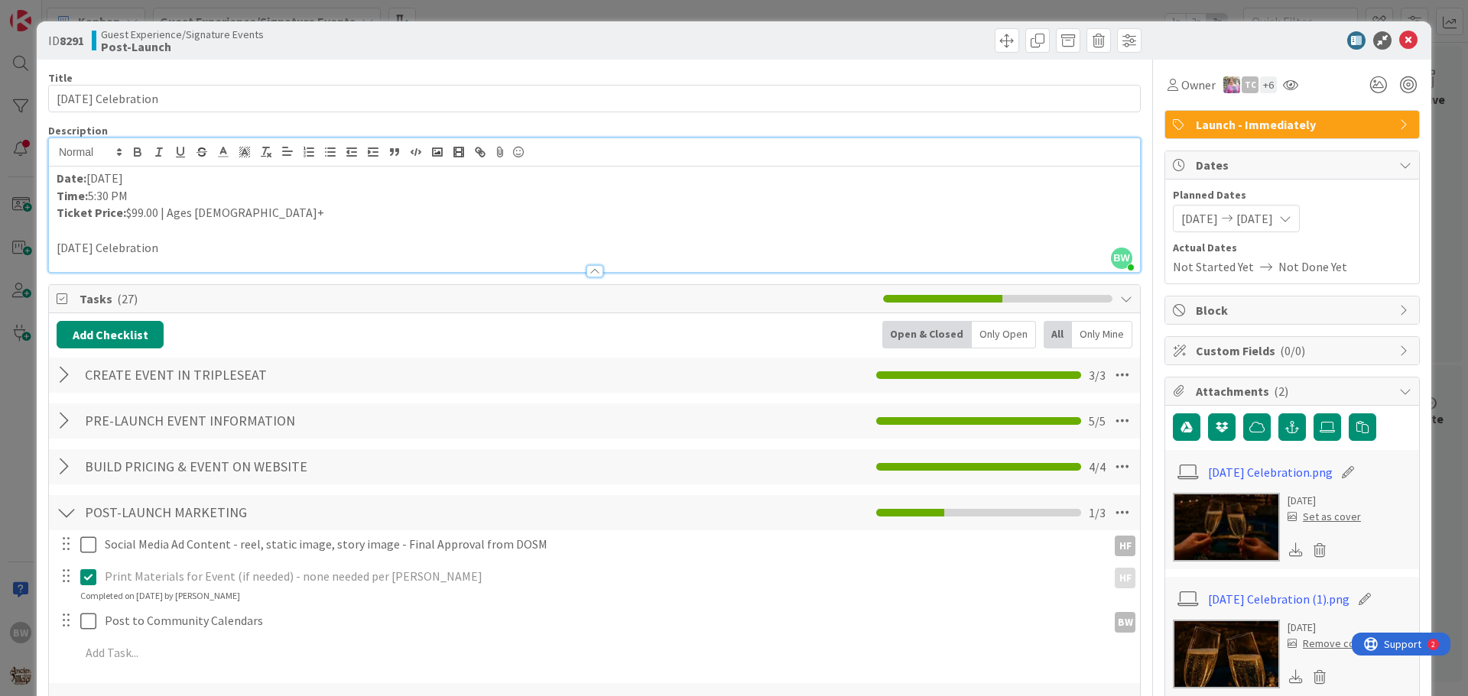
click at [588, 275] on div at bounding box center [594, 271] width 17 height 12
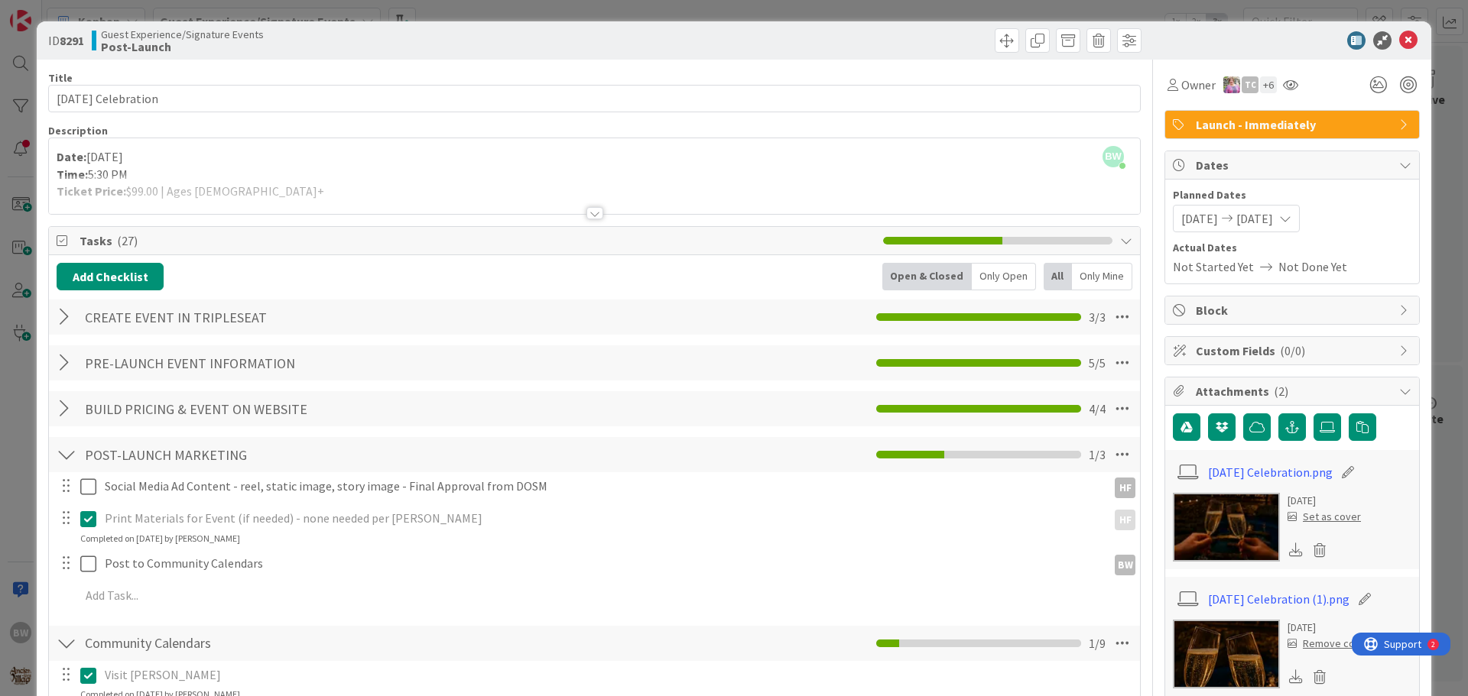
click at [583, 206] on div at bounding box center [594, 194] width 1091 height 39
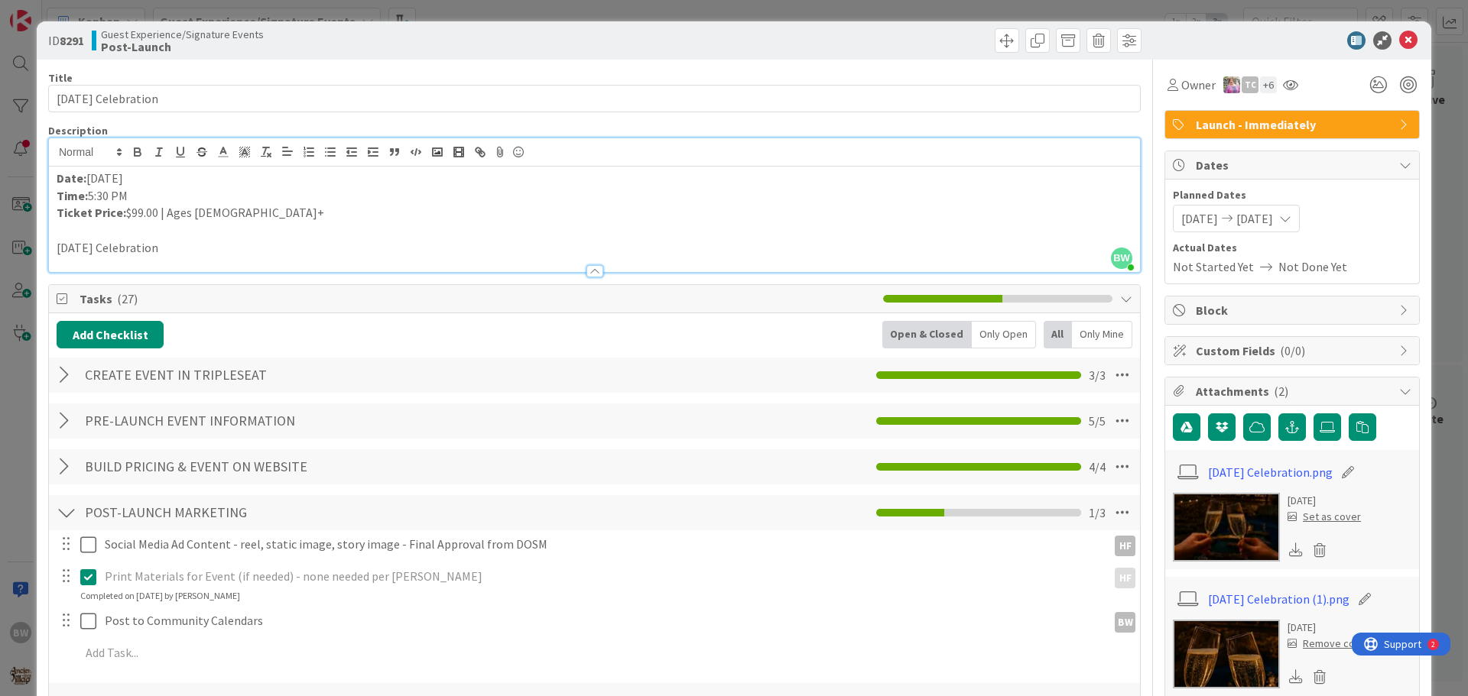
click at [474, 234] on p at bounding box center [594, 231] width 1075 height 18
click at [252, 261] on div at bounding box center [594, 264] width 1091 height 16
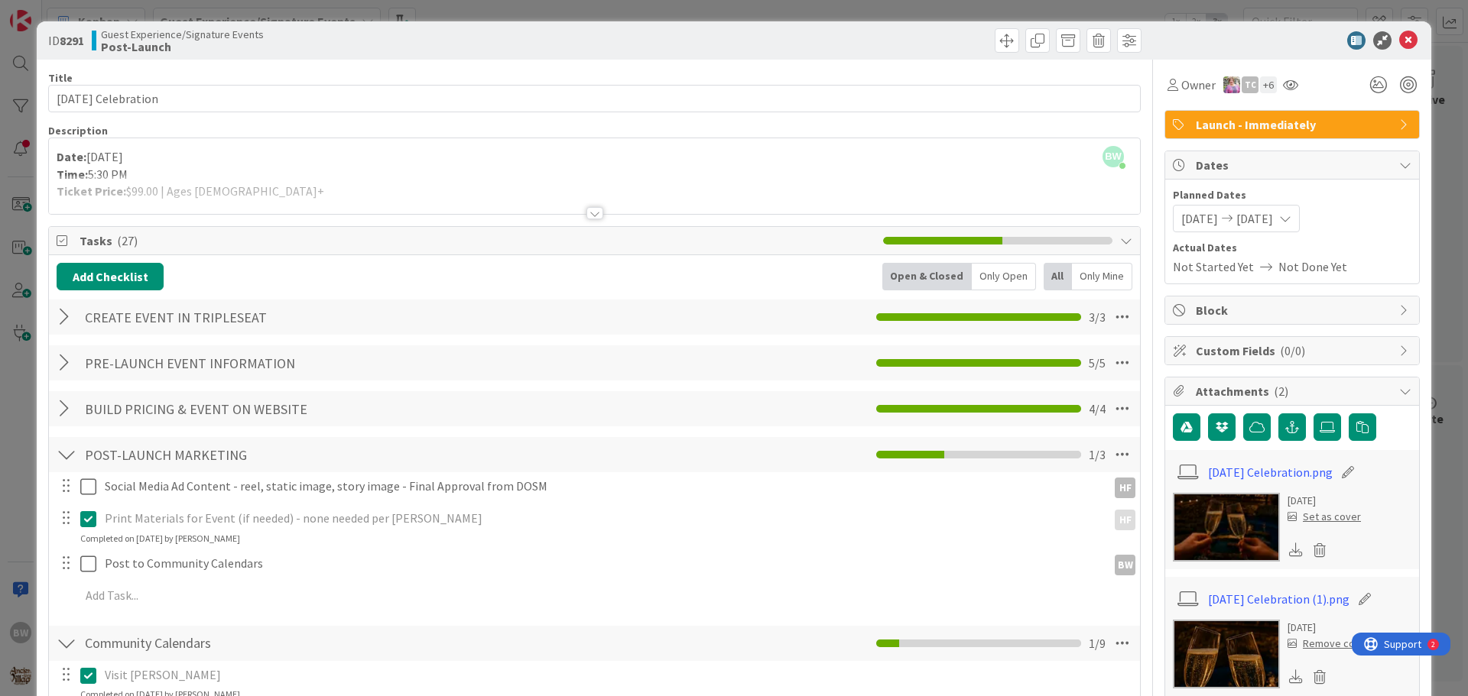
click at [586, 209] on div at bounding box center [594, 213] width 17 height 12
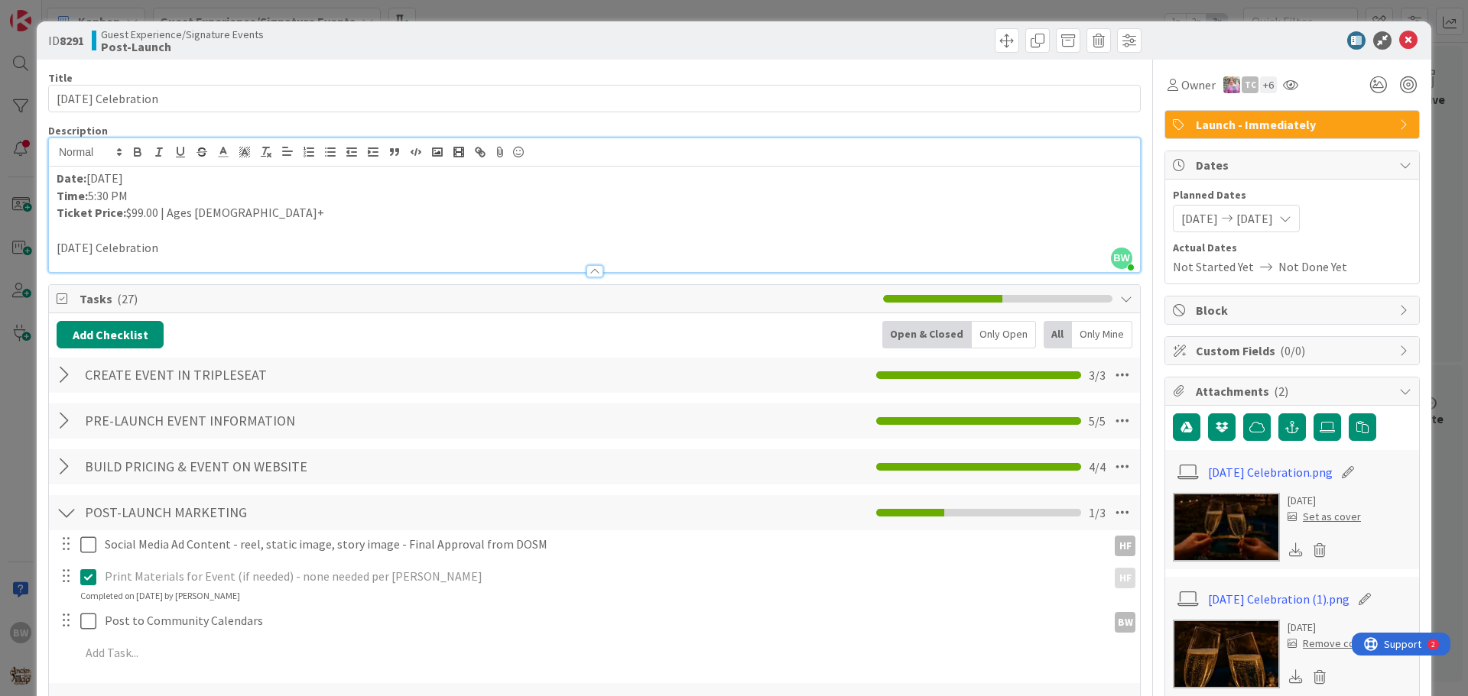
click at [232, 250] on p "[DATE] Celebration" at bounding box center [594, 248] width 1075 height 18
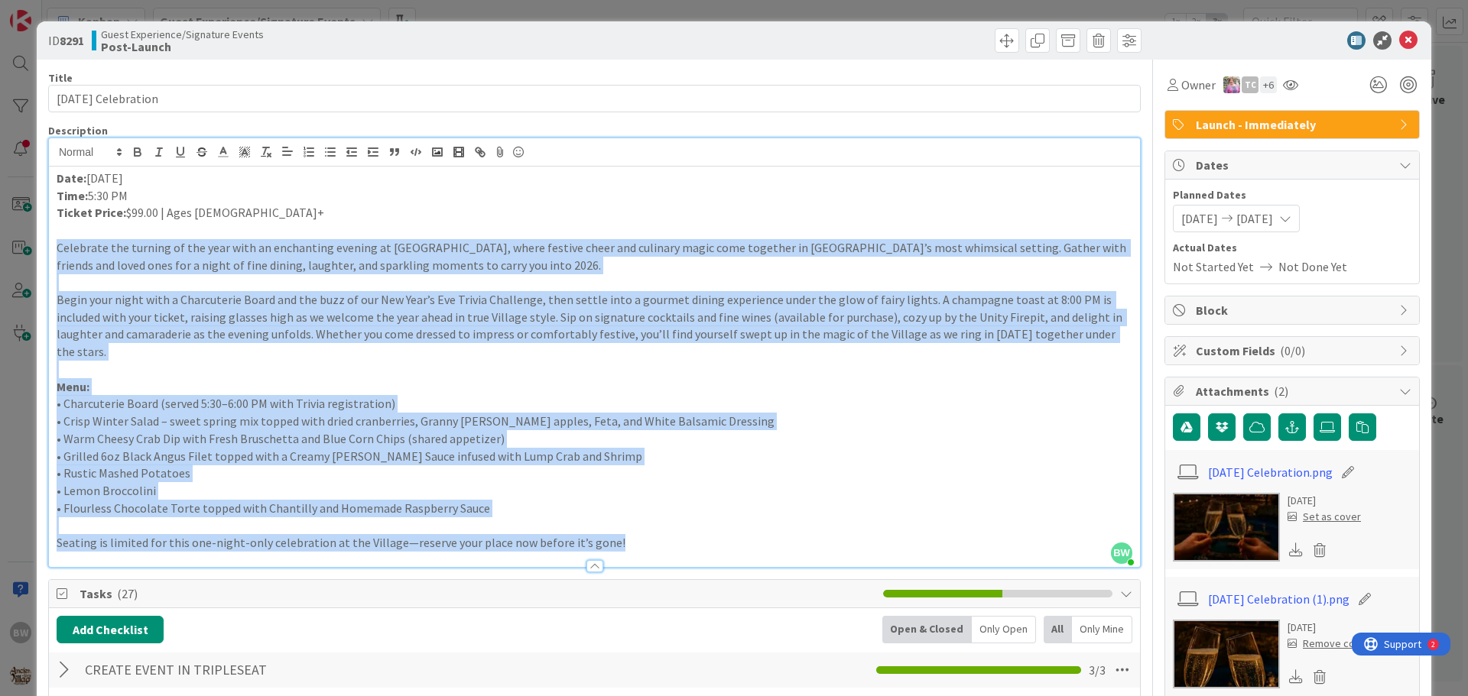
copy div "Loremipsu dol sitamet co adi elit sedd ei temporinci utlabor et Dolorem Aliq En…"
click at [806, 413] on p "• Crisp Winter Salad – sweet spring mix topped with dried cranberries, Granny […" at bounding box center [594, 422] width 1075 height 18
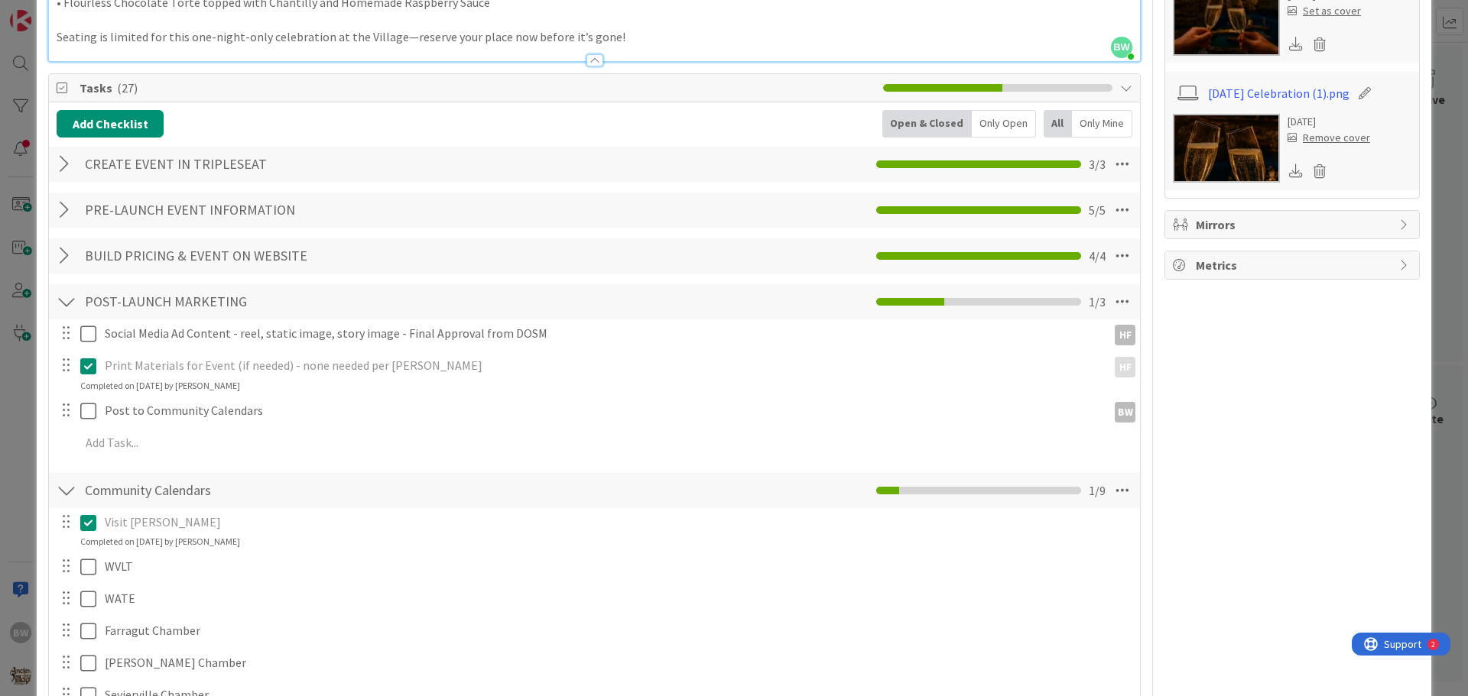
scroll to position [611, 0]
